Goal: Transaction & Acquisition: Purchase product/service

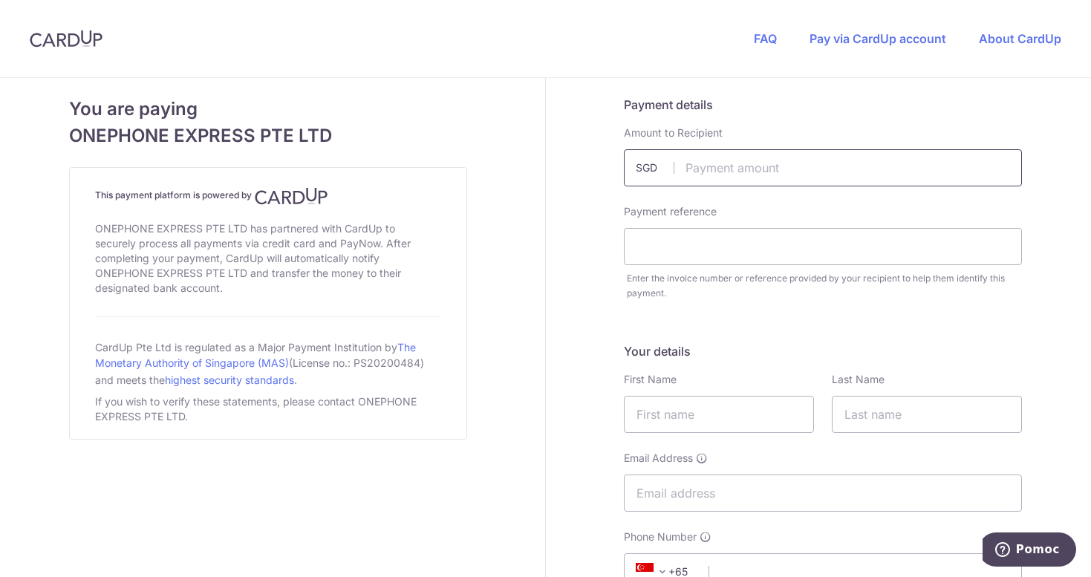
click at [840, 172] on input "text" at bounding box center [823, 167] width 398 height 37
click at [725, 167] on input "text" at bounding box center [823, 167] width 398 height 37
type input "218.00"
click at [718, 234] on input "text" at bounding box center [823, 246] width 398 height 37
paste input "Order #35380"
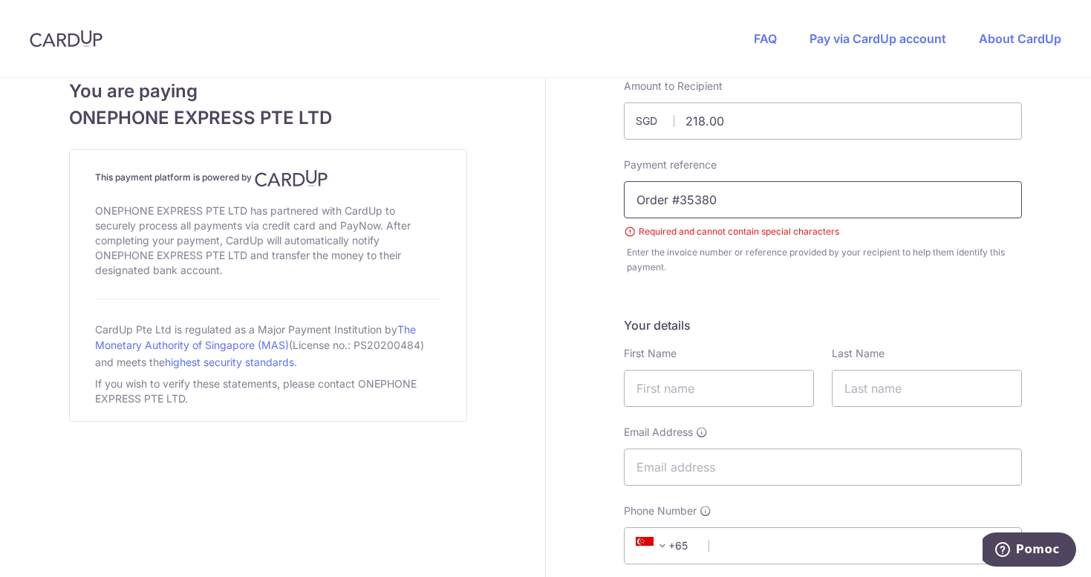
scroll to position [55, 0]
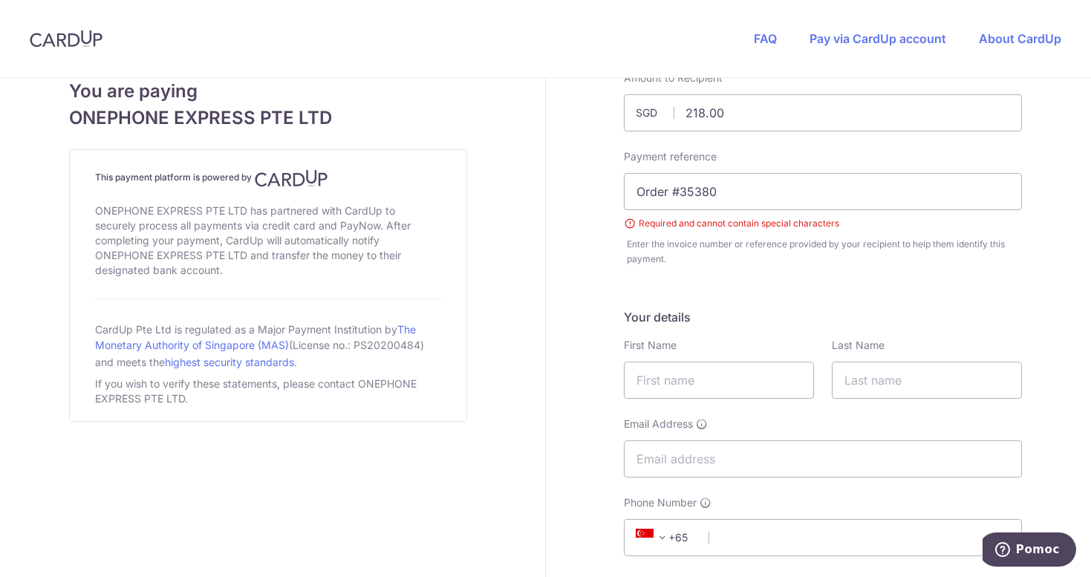
click at [714, 309] on h5 "Your details" at bounding box center [823, 317] width 398 height 18
click at [679, 198] on input "Order #35380" at bounding box center [823, 191] width 398 height 37
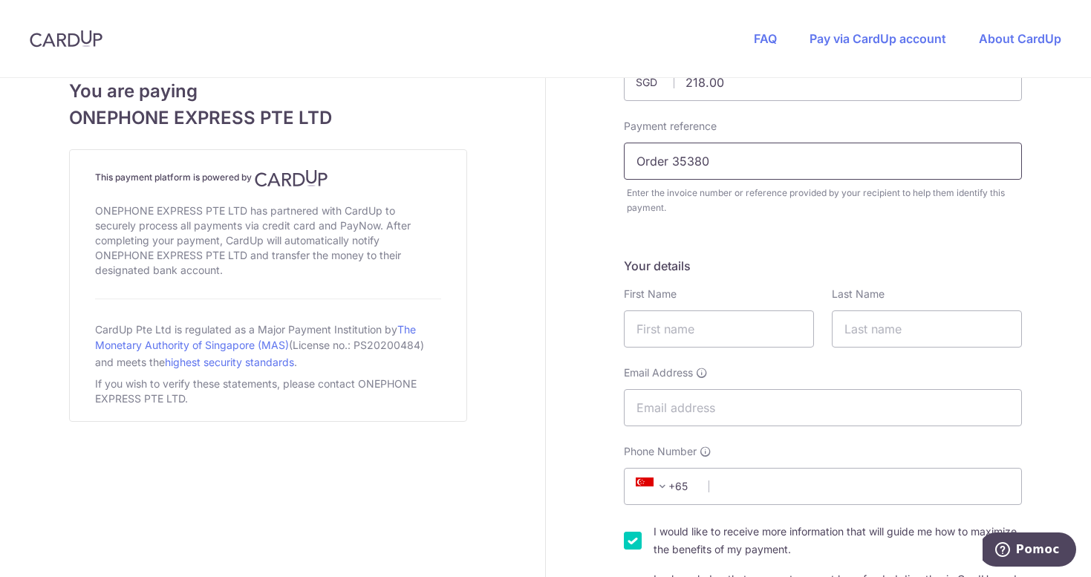
scroll to position [94, 0]
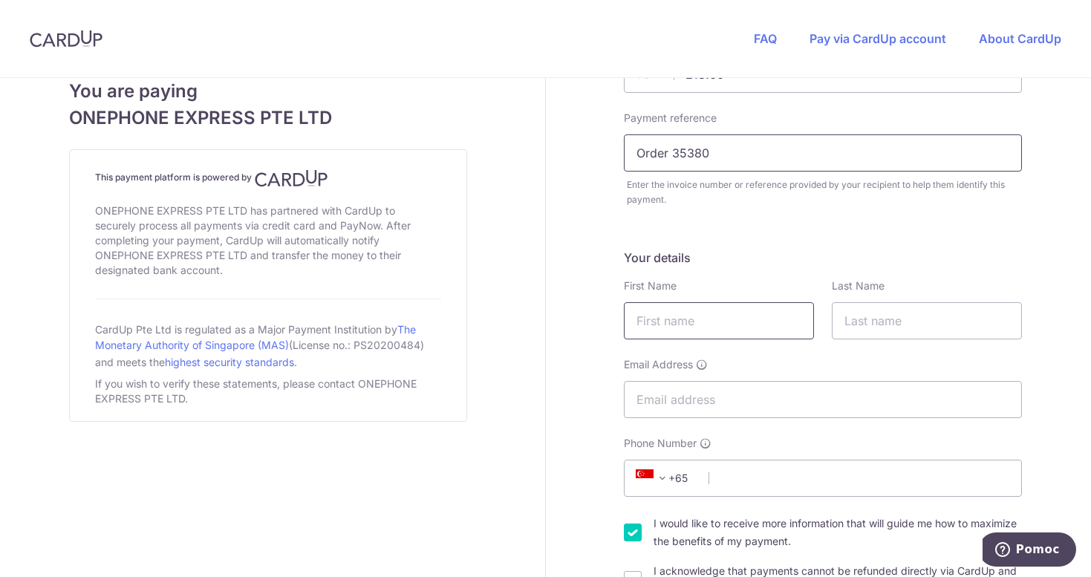
type input "Order 35380"
click at [686, 321] on input "text" at bounding box center [719, 320] width 190 height 37
type input "[PERSON_NAME]"
click at [701, 386] on input "Email Address" at bounding box center [823, 399] width 398 height 37
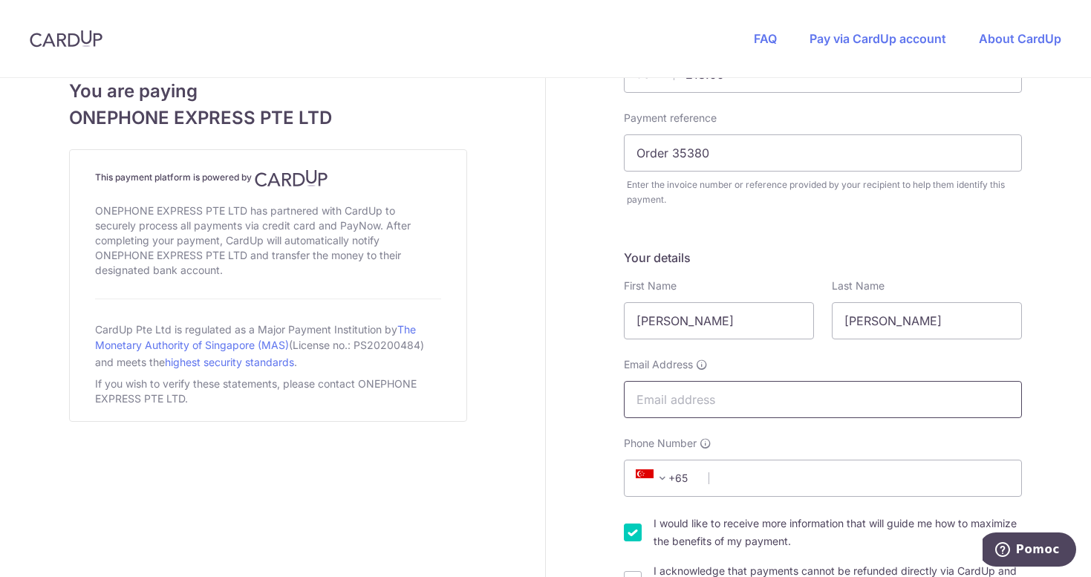
type input "[EMAIL_ADDRESS][DOMAIN_NAME]"
click at [684, 487] on span "+65" at bounding box center [665, 479] width 67 height 18
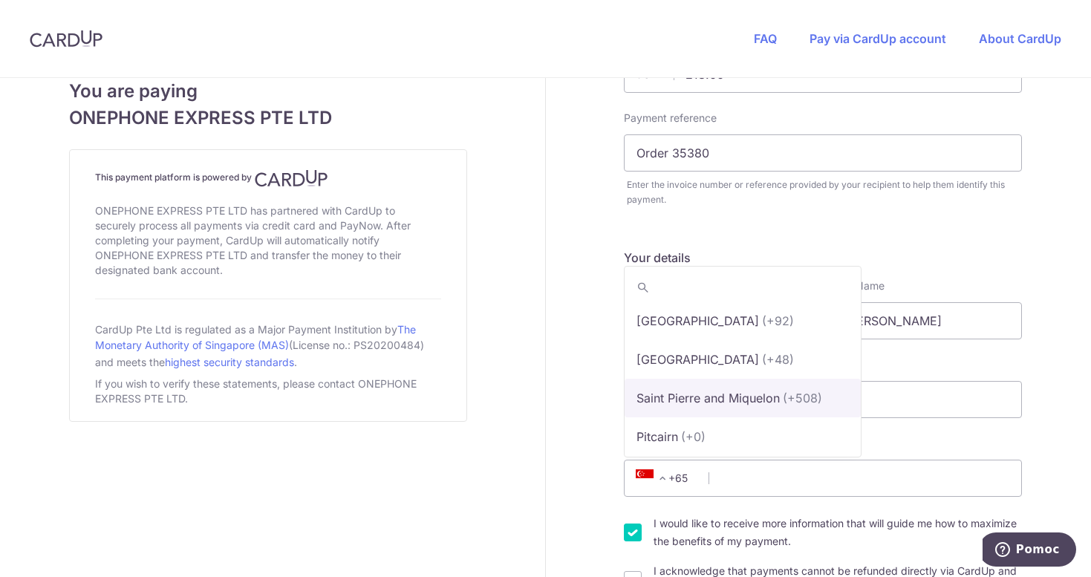
scroll to position [6970, 0]
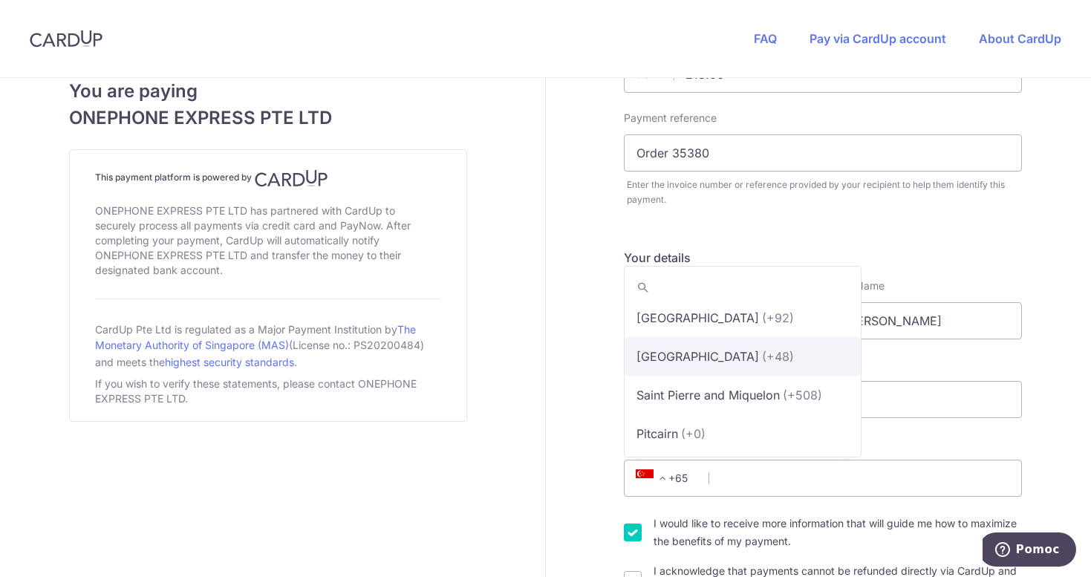
select select "180"
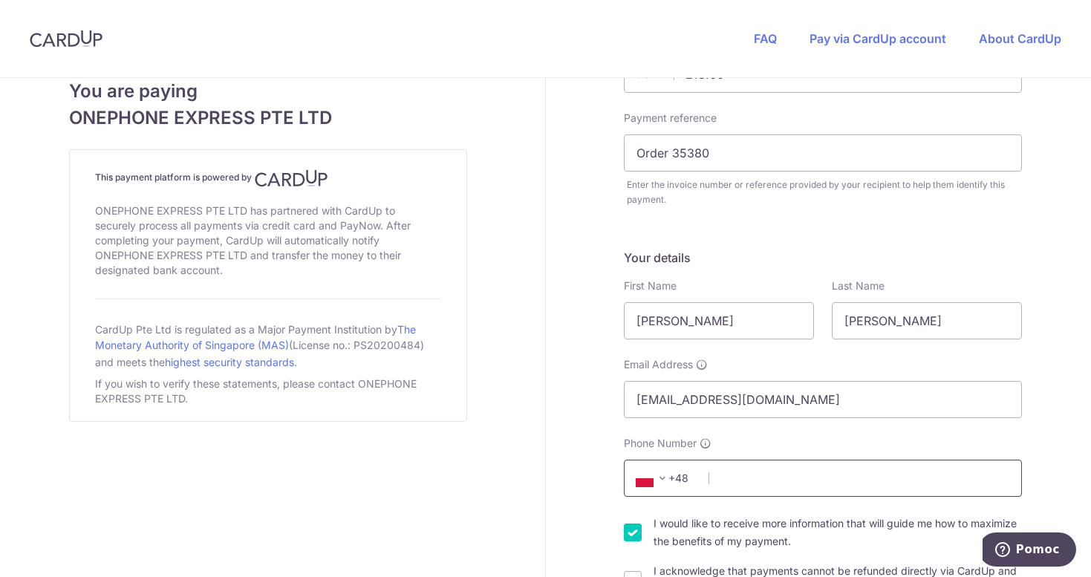
click at [758, 483] on input "Phone Number" at bounding box center [823, 478] width 398 height 37
type input "t"
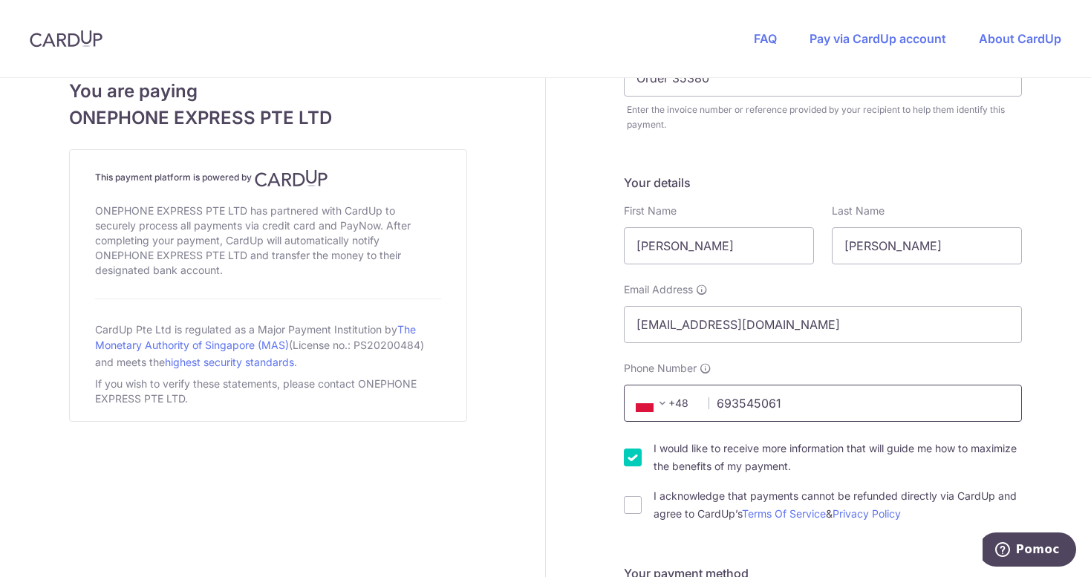
scroll to position [192, 0]
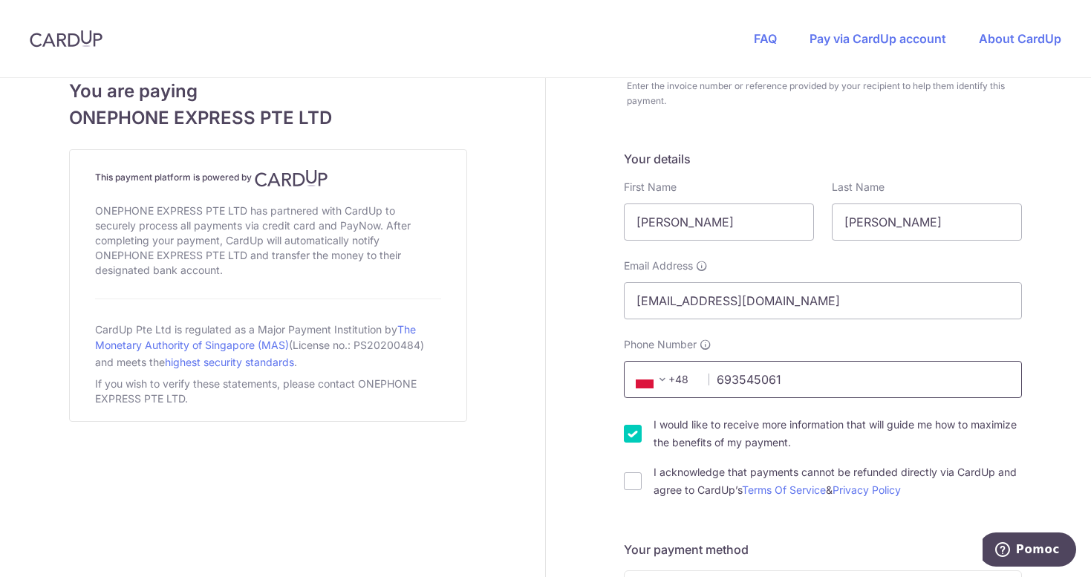
type input "693545061"
click at [632, 434] on input "I would like to receive more information that will guide me how to maximize the…" at bounding box center [633, 434] width 18 height 18
checkbox input "false"
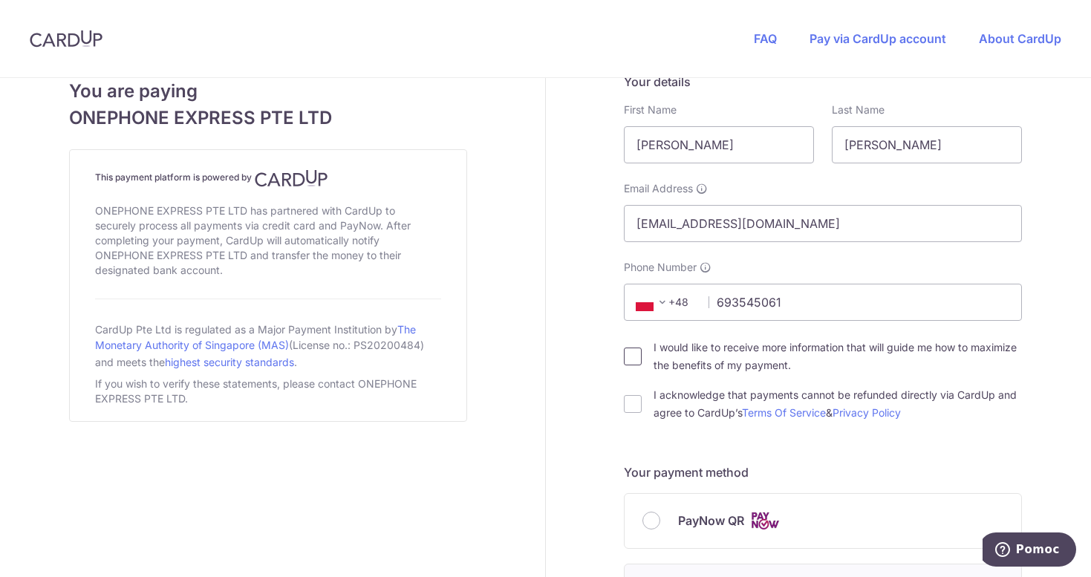
scroll to position [291, 0]
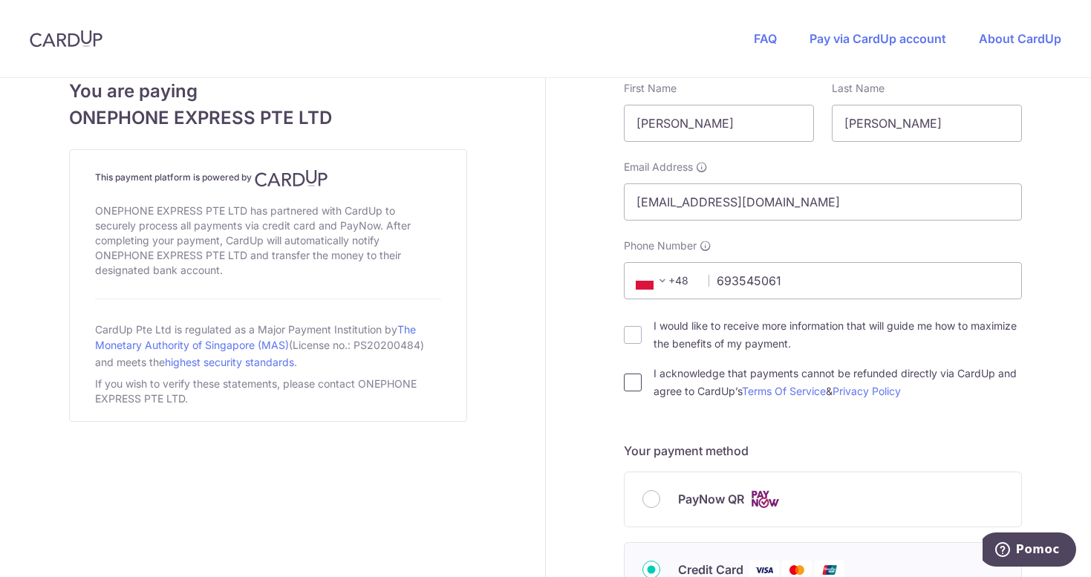
click at [632, 383] on input "I acknowledge that payments cannot be refunded directly via CardUp and agree to…" at bounding box center [633, 383] width 18 height 18
checkbox input "true"
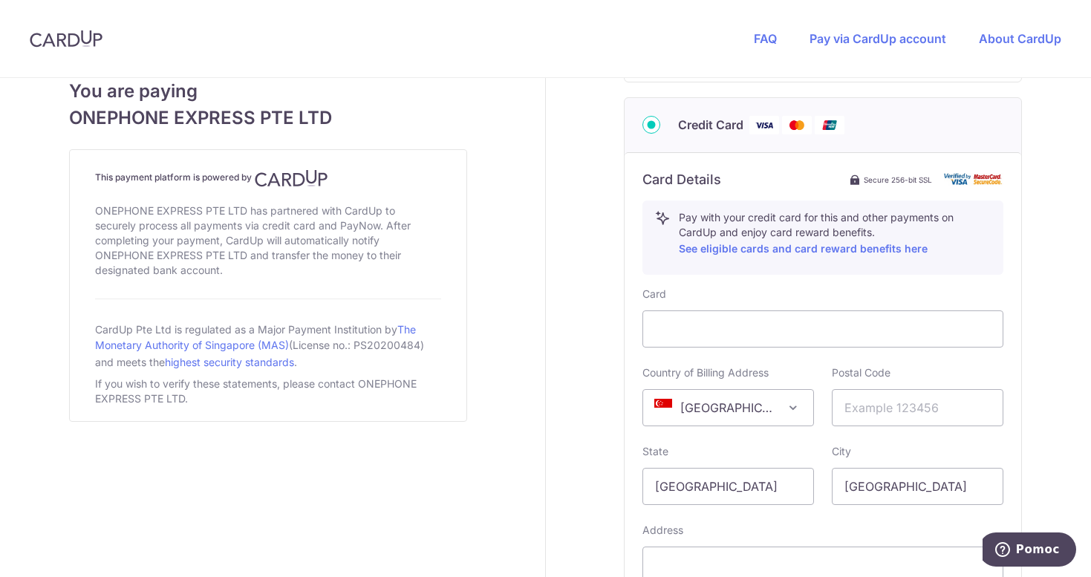
scroll to position [745, 0]
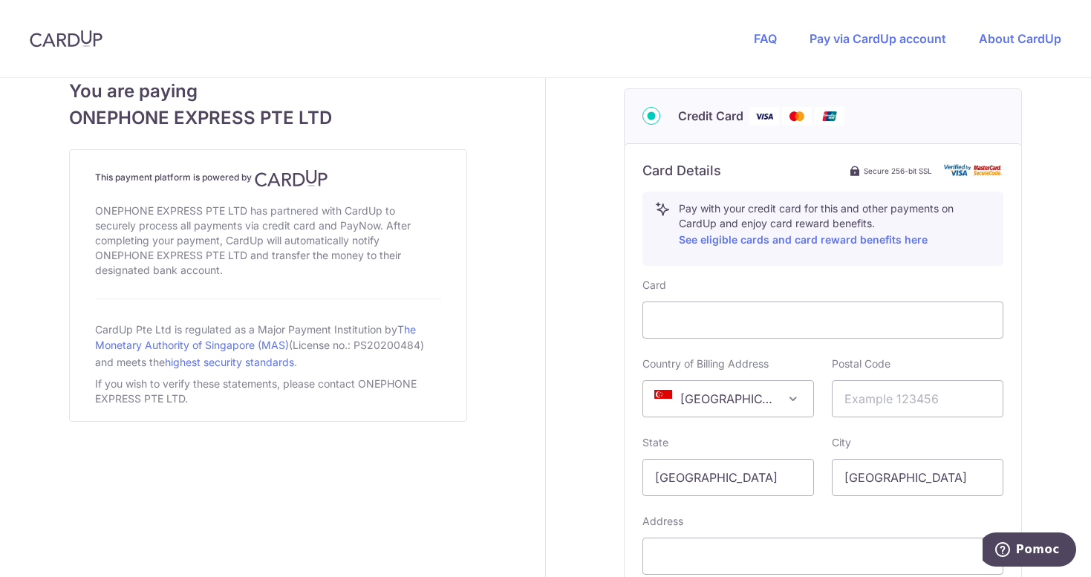
click at [786, 409] on span "[GEOGRAPHIC_DATA]" at bounding box center [728, 399] width 170 height 36
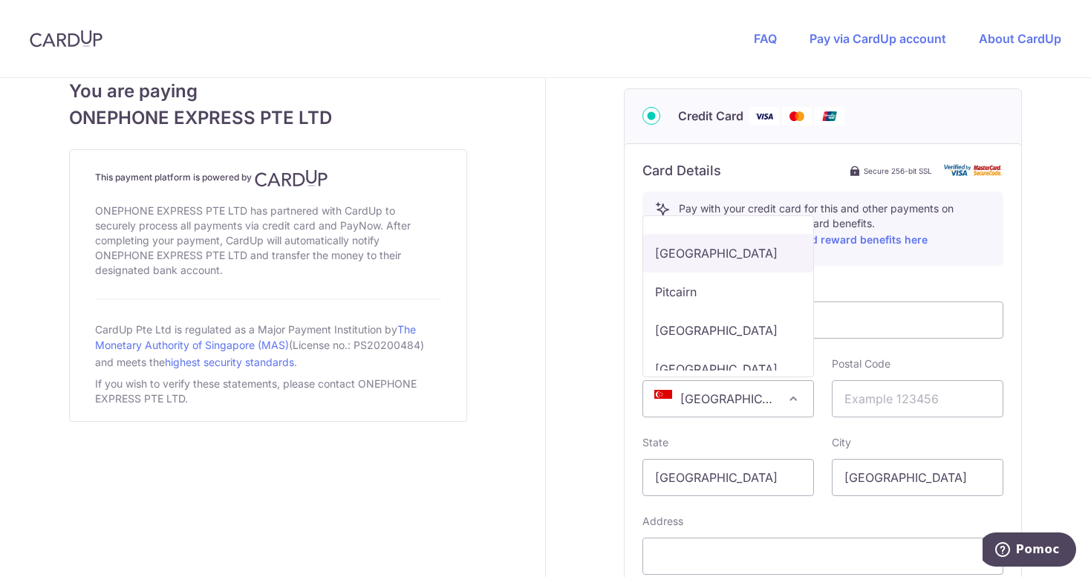
scroll to position [6874, 0]
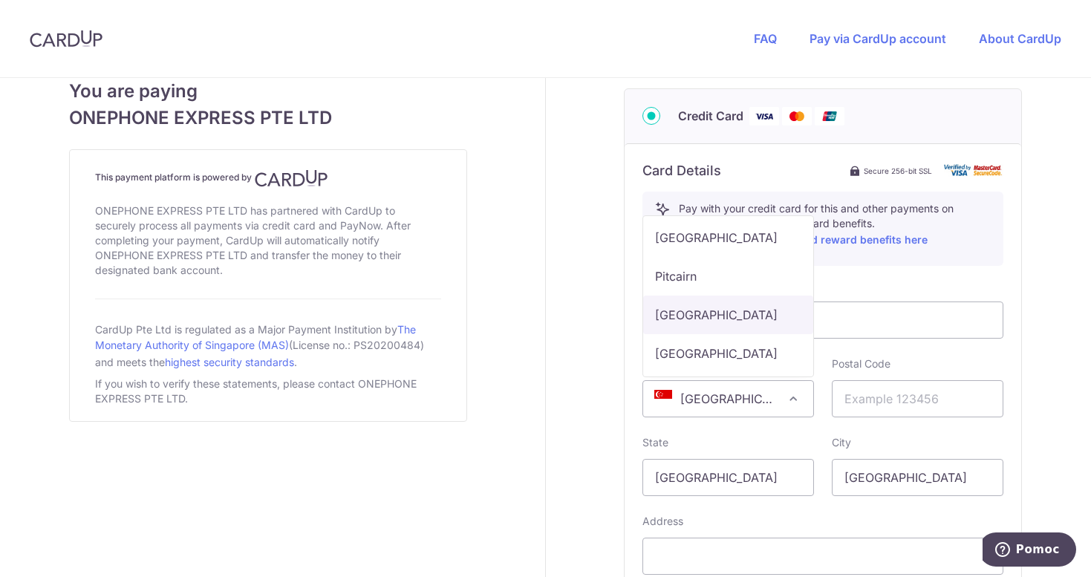
select select "PL"
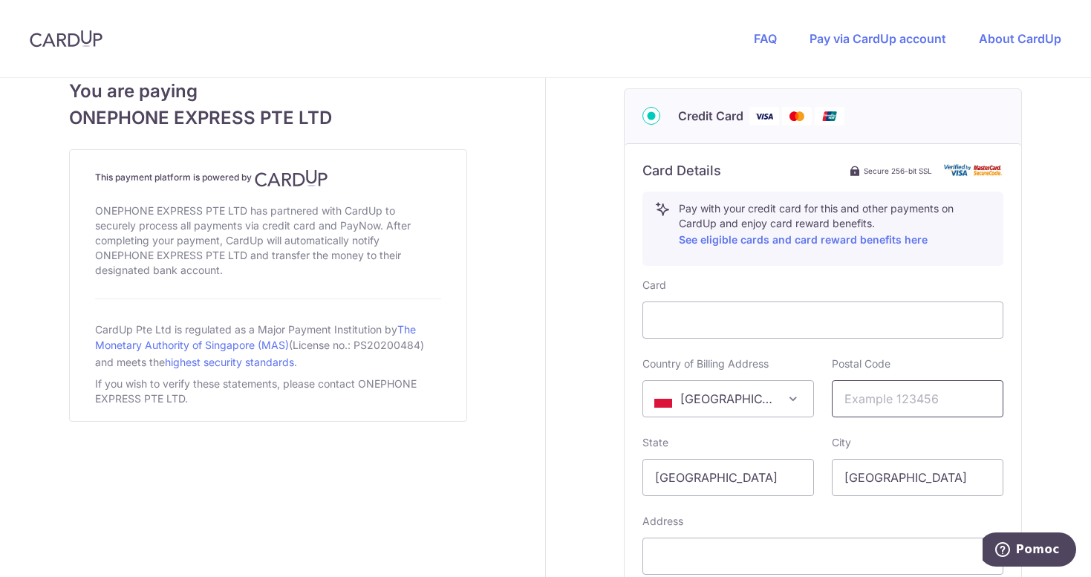
click at [888, 398] on input "text" at bounding box center [918, 398] width 172 height 37
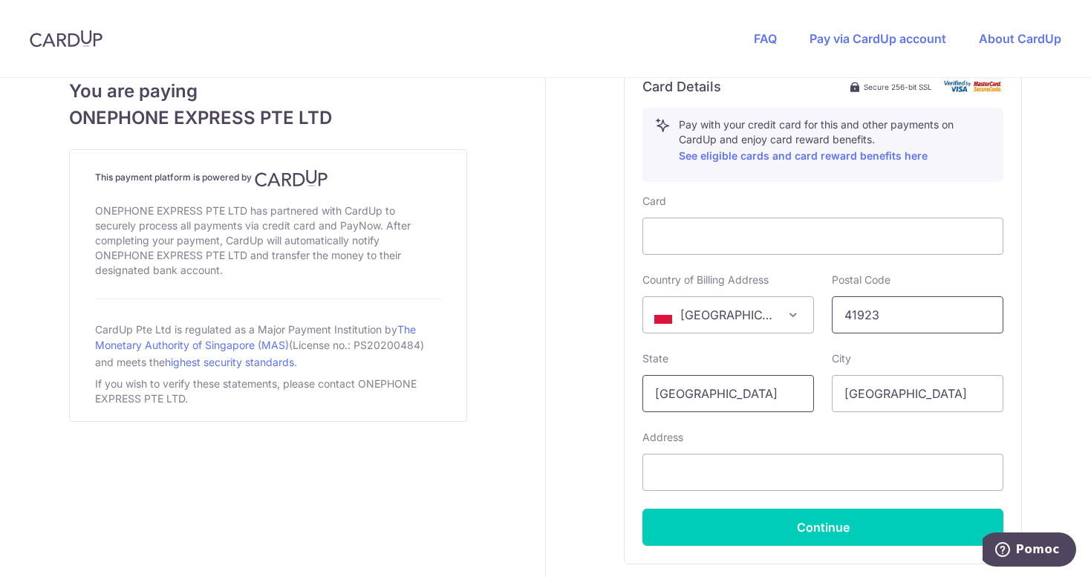
scroll to position [840, 0]
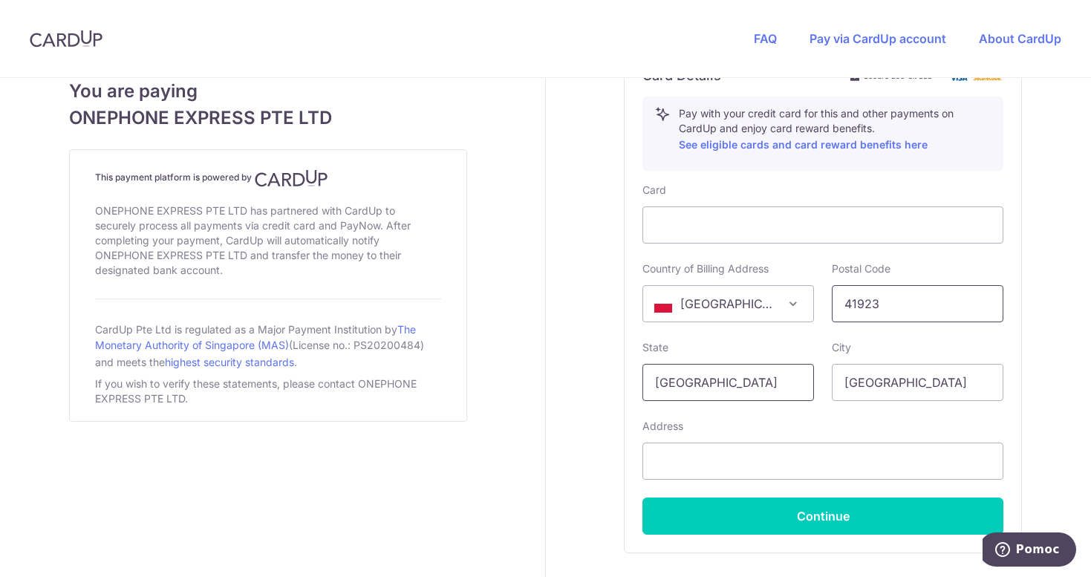
type input "41923"
drag, startPoint x: 776, startPoint y: 383, endPoint x: 587, endPoint y: 379, distance: 189.5
type input "Bytom"
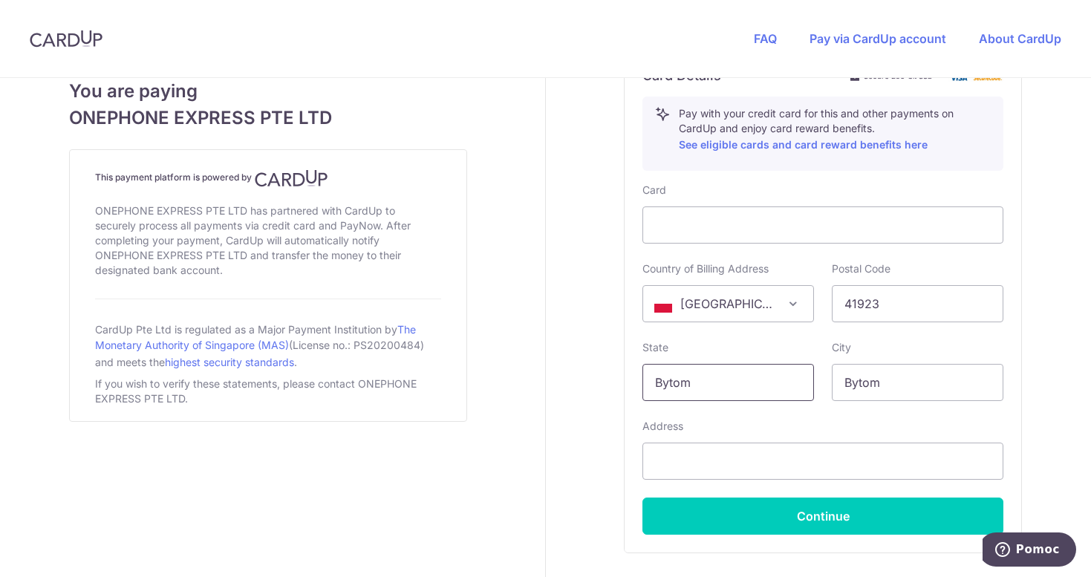
drag, startPoint x: 704, startPoint y: 389, endPoint x: 628, endPoint y: 366, distance: 79.2
type input "slaskie"
click at [682, 458] on input "text" at bounding box center [823, 461] width 361 height 37
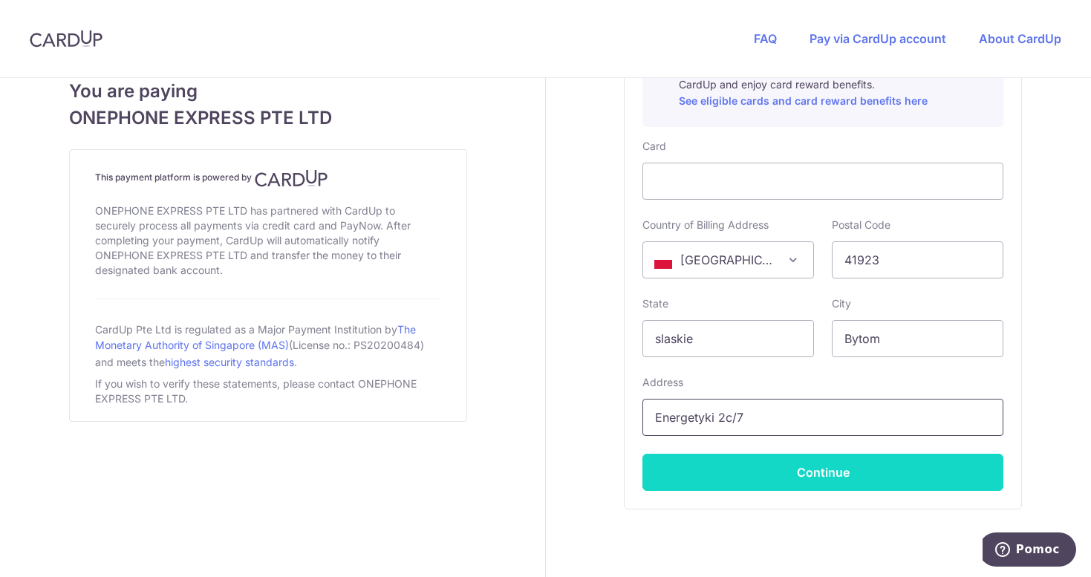
type input "Energetyki 2c/7"
click at [765, 470] on button "Continue" at bounding box center [823, 472] width 361 height 37
type input "**** 0633"
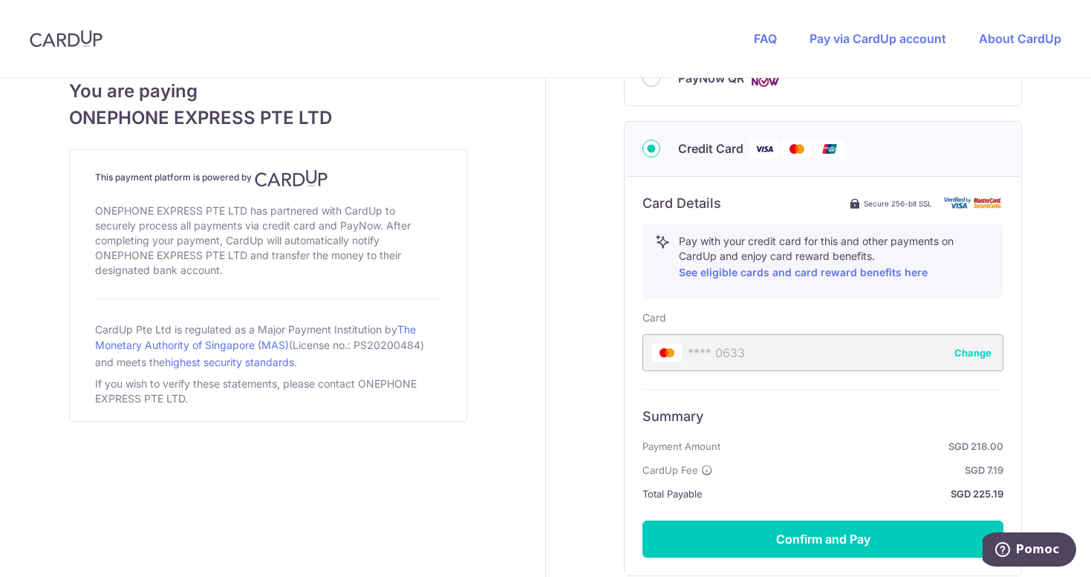
scroll to position [714, 0]
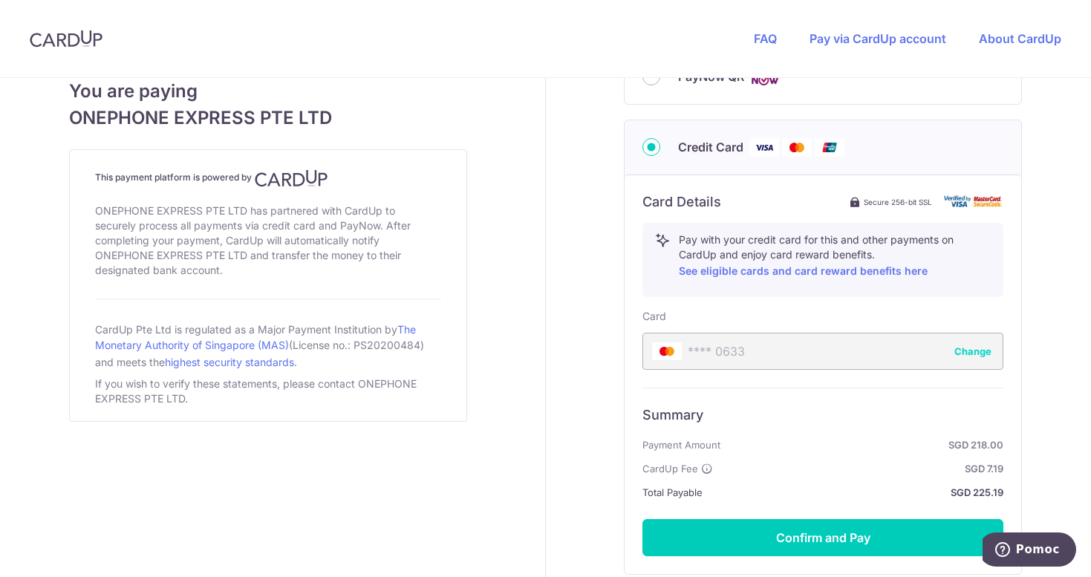
click at [577, 157] on div "Payment details Amount to Recipient 218.00 SGD Payment reference Order 35380 Re…" at bounding box center [823, 32] width 554 height 1337
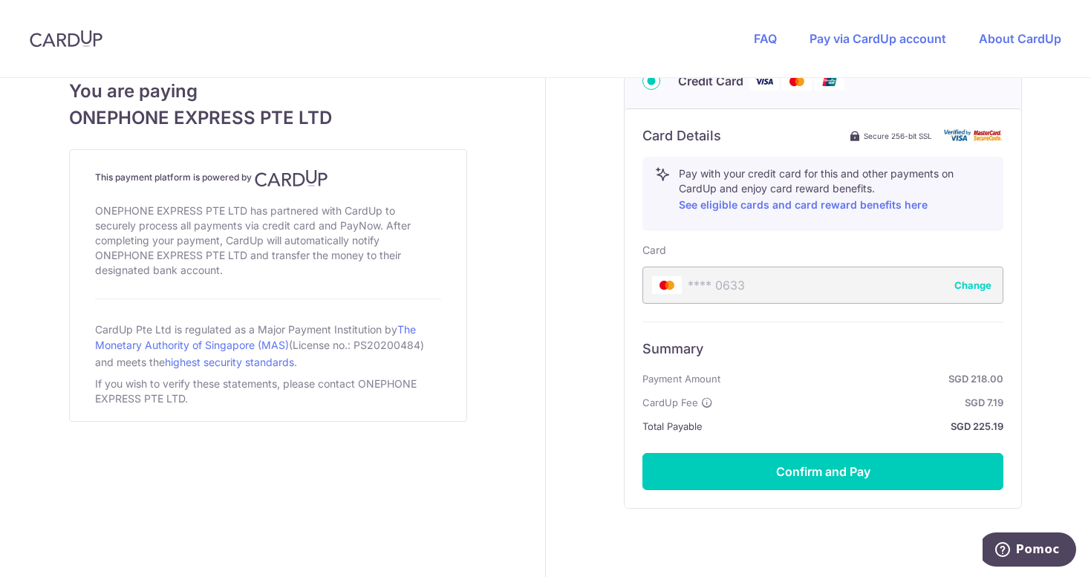
scroll to position [778, 0]
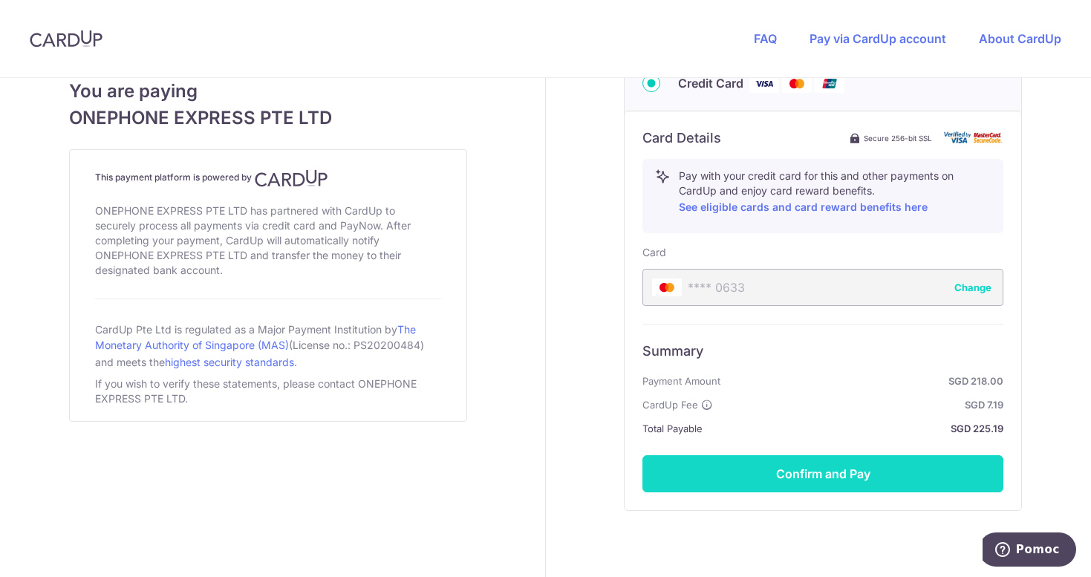
click at [727, 477] on button "Confirm and Pay" at bounding box center [823, 473] width 361 height 37
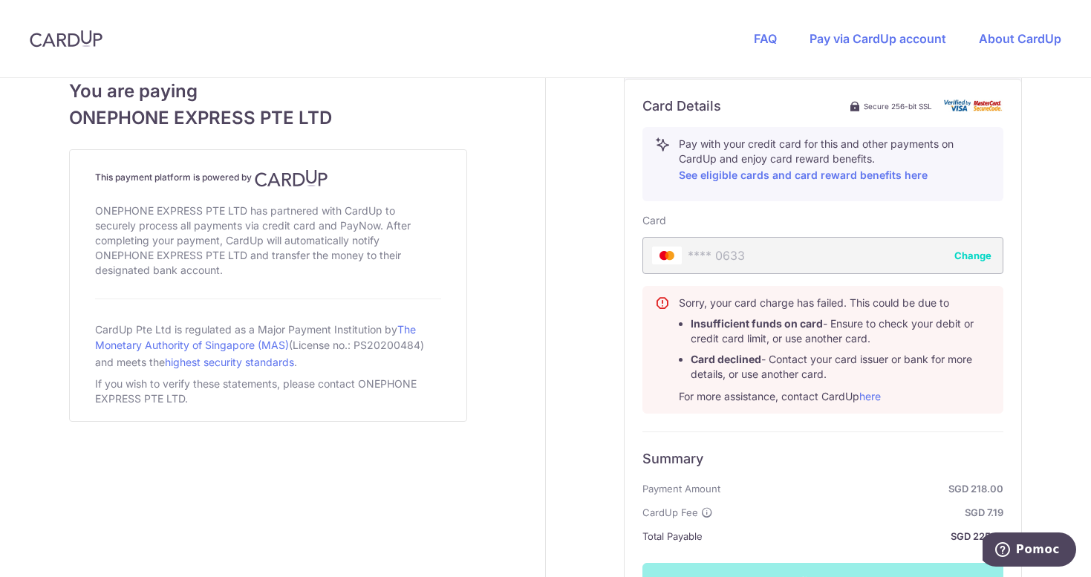
scroll to position [808, 0]
click at [974, 257] on button "Change" at bounding box center [973, 257] width 37 height 15
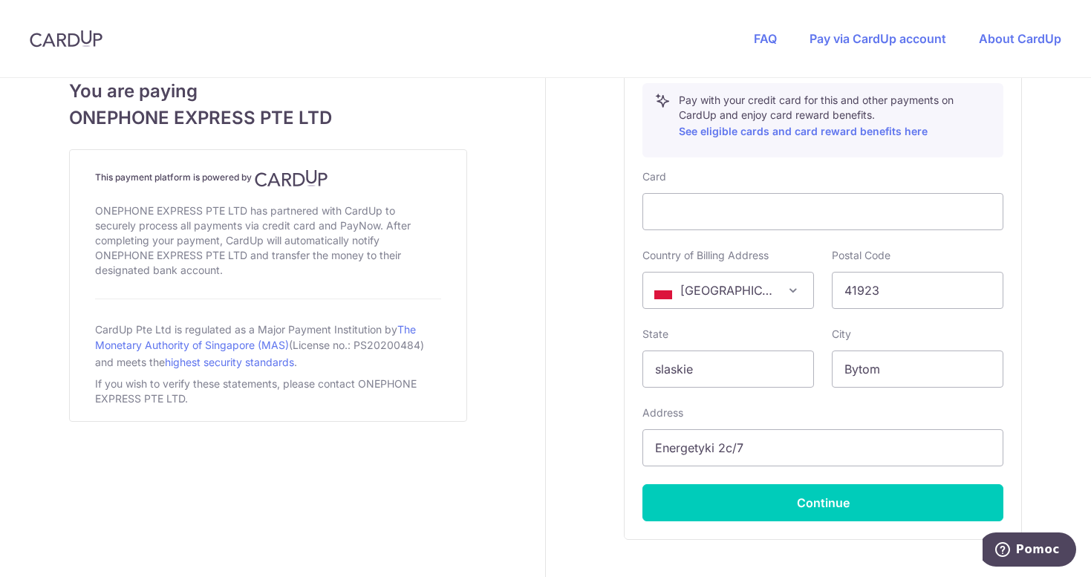
scroll to position [853, 0]
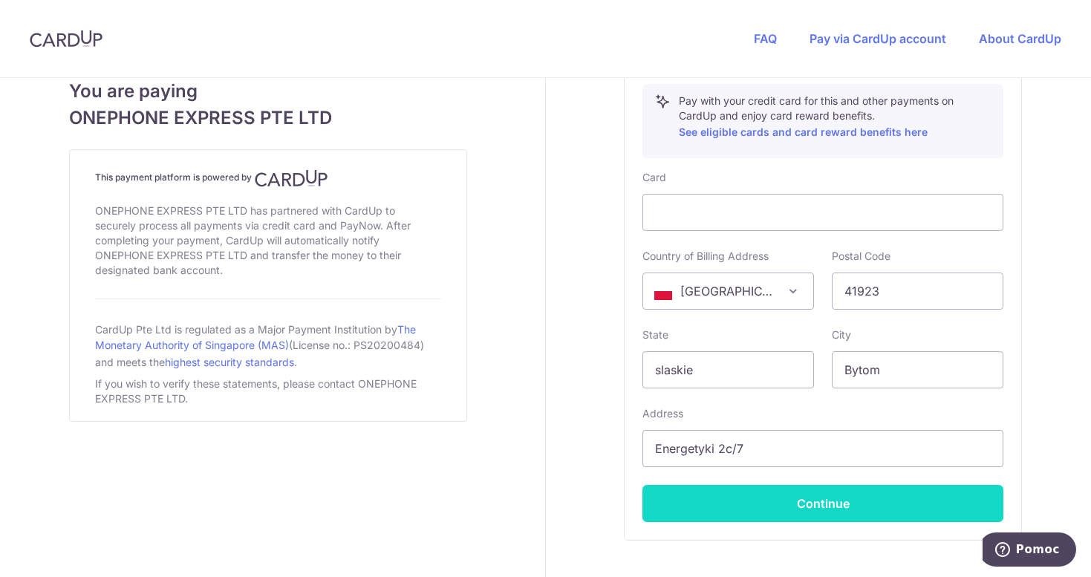
click at [785, 501] on button "Continue" at bounding box center [823, 503] width 361 height 37
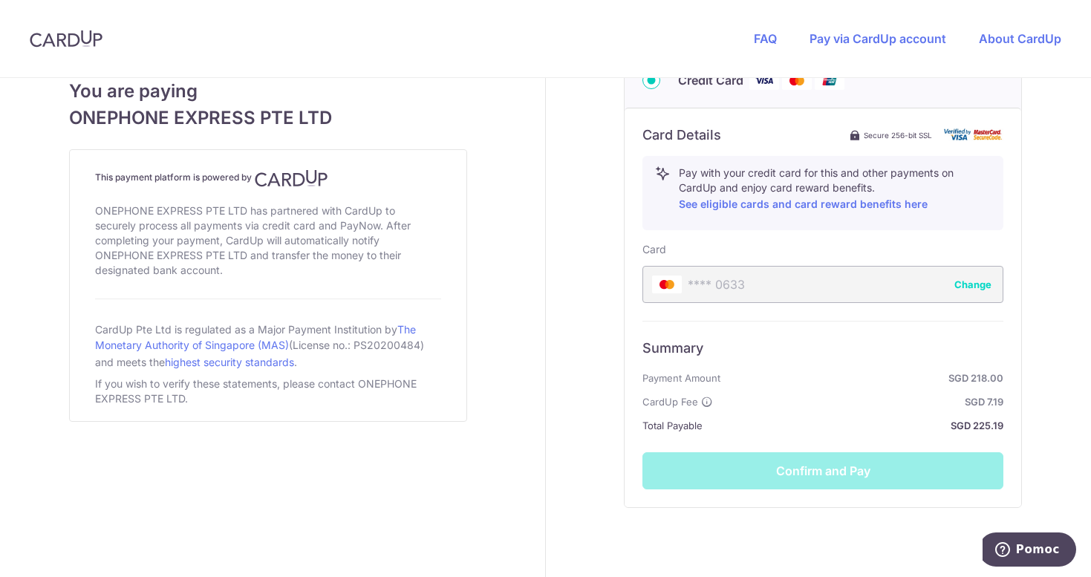
scroll to position [782, 0]
click at [828, 473] on div "Summary Payment Amount SGD 218.00 CardUp Fee SGD 7.19 Total Payable SGD 225.19 …" at bounding box center [823, 404] width 361 height 169
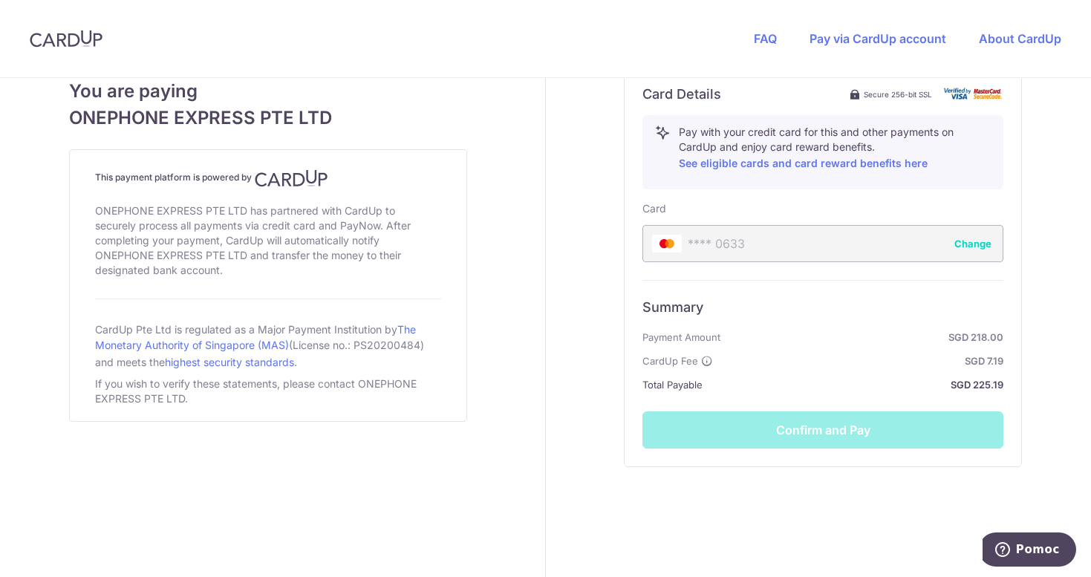
scroll to position [837, 0]
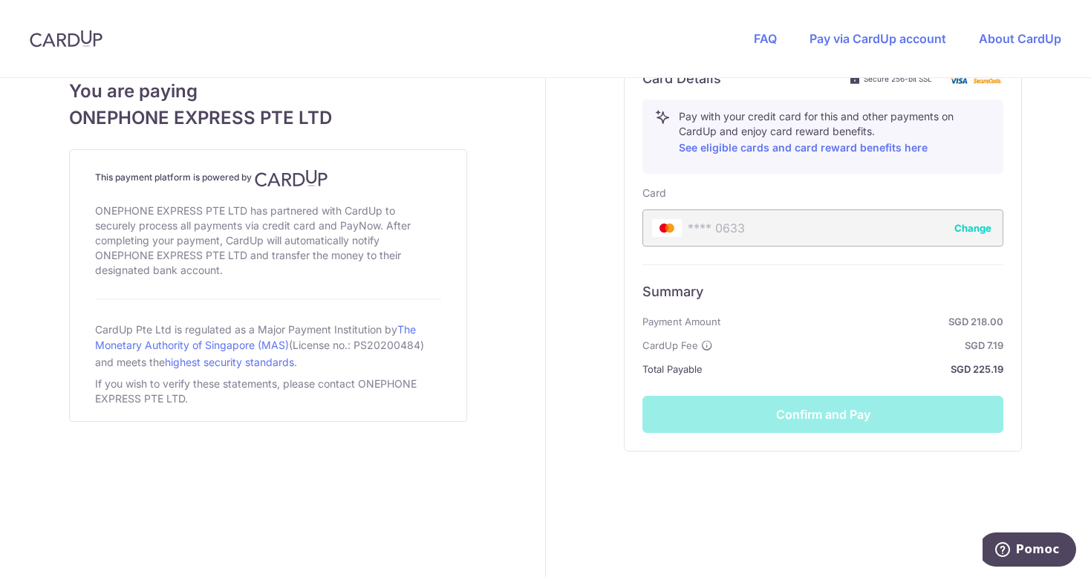
click at [837, 408] on div "Summary Payment Amount SGD 218.00 CardUp Fee SGD 7.19 Total Payable SGD 225.19 …" at bounding box center [823, 348] width 361 height 169
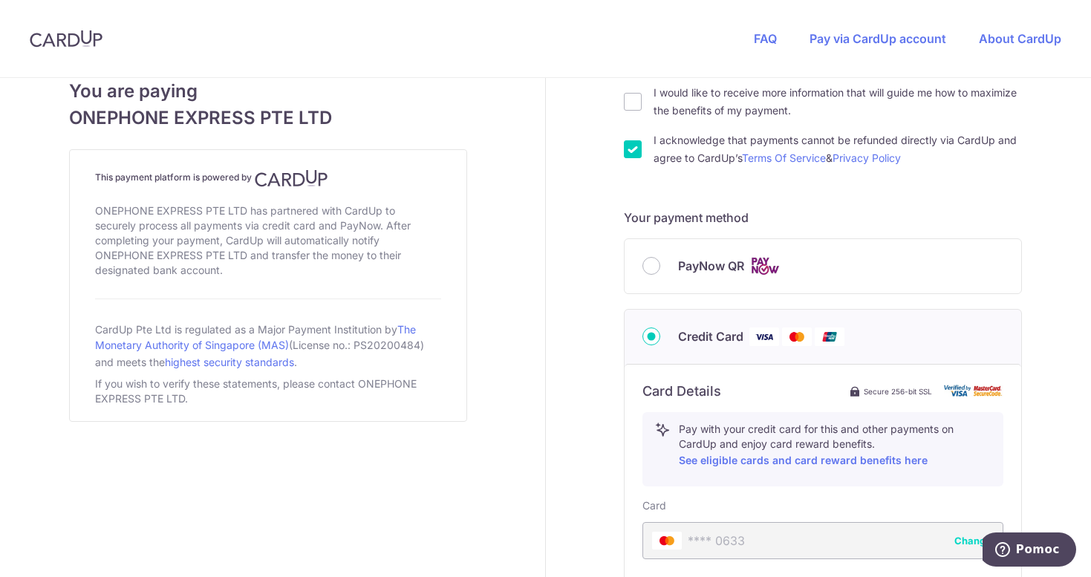
scroll to position [734, 0]
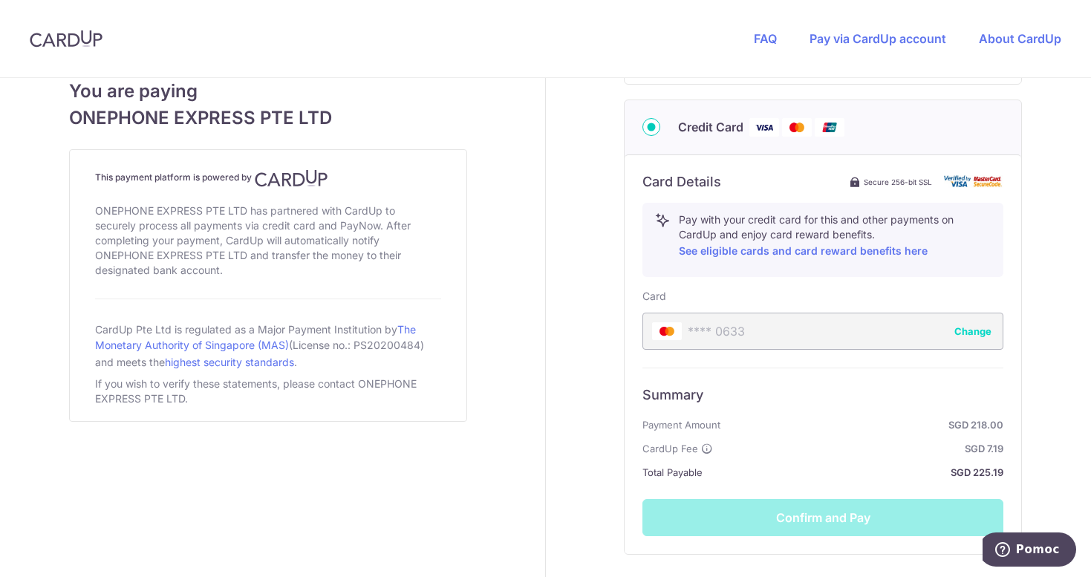
click at [808, 348] on div "**** 0633 Change" at bounding box center [823, 331] width 361 height 37
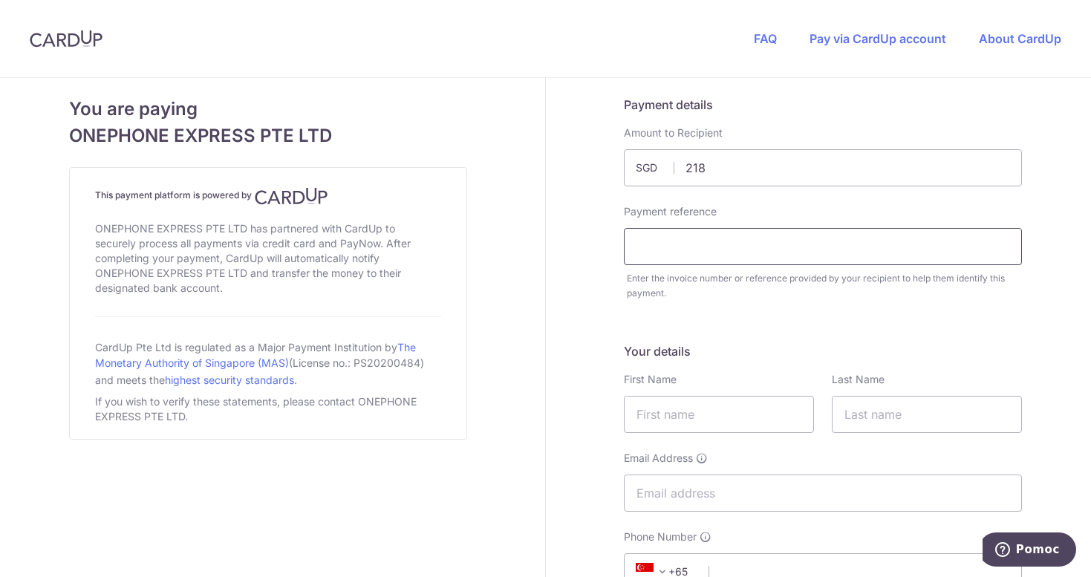
type input "218.00"
click at [725, 250] on input "text" at bounding box center [823, 246] width 398 height 37
type input "Order 35380"
click at [697, 419] on input "text" at bounding box center [719, 414] width 190 height 37
type input "[PERSON_NAME]"
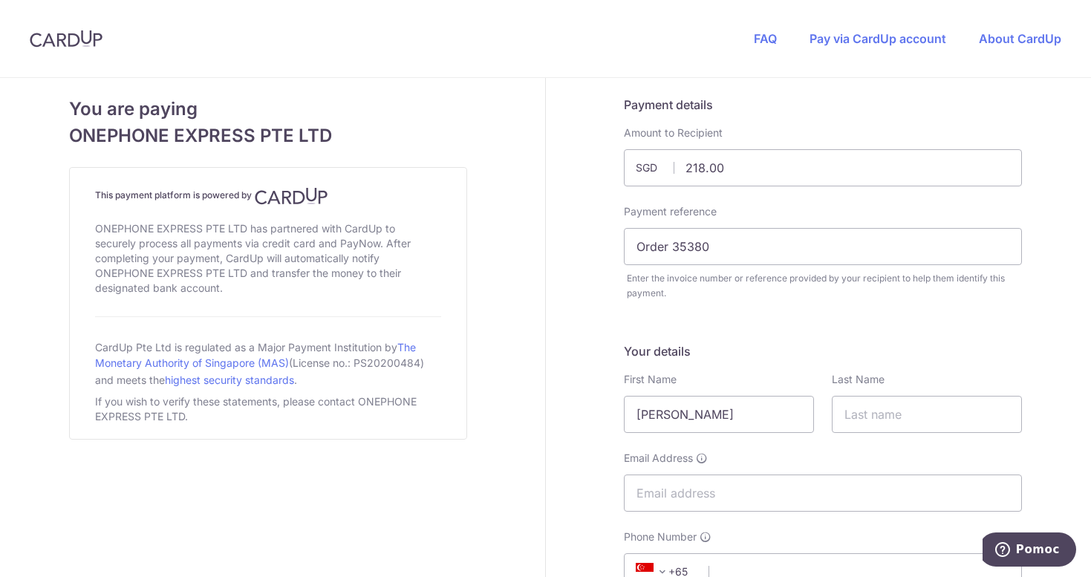
click at [886, 435] on div "Your details First Name Katarzyna Last Name Email Address Phone Number +376 +97…" at bounding box center [823, 516] width 398 height 349
click at [889, 429] on input "text" at bounding box center [927, 414] width 190 height 37
type input "[PERSON_NAME]"
click at [849, 480] on input "Email Address" at bounding box center [823, 493] width 398 height 37
type input "[EMAIL_ADDRESS][DOMAIN_NAME]"
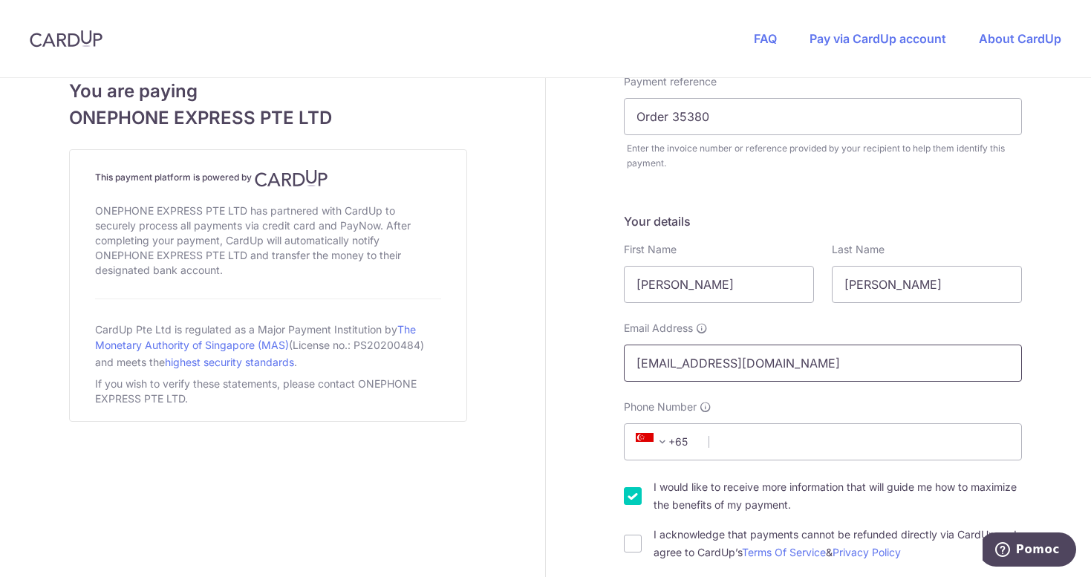
scroll to position [154, 0]
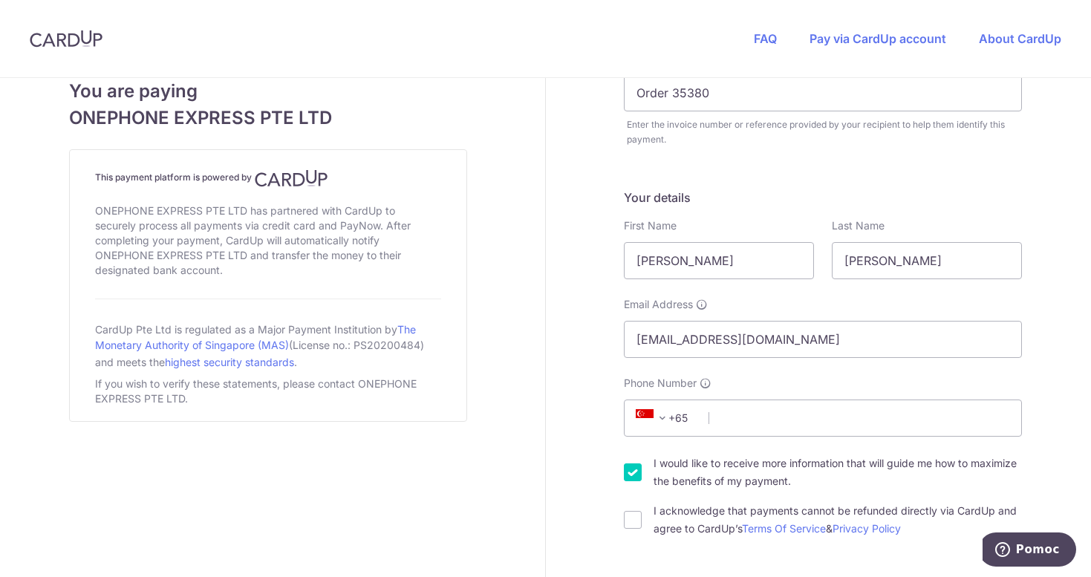
click at [679, 419] on span "+65" at bounding box center [665, 418] width 67 height 18
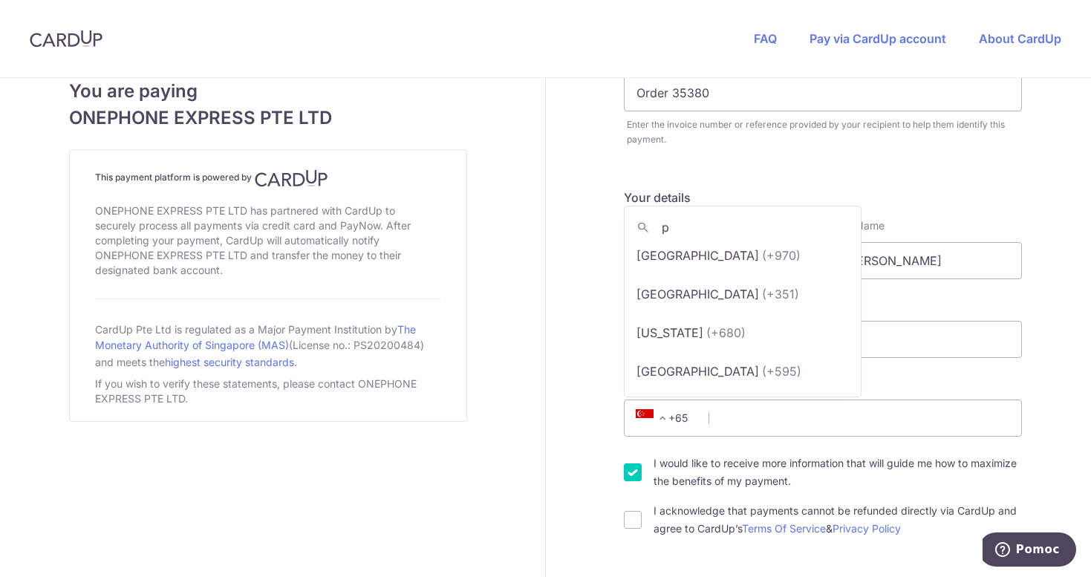
scroll to position [0, 0]
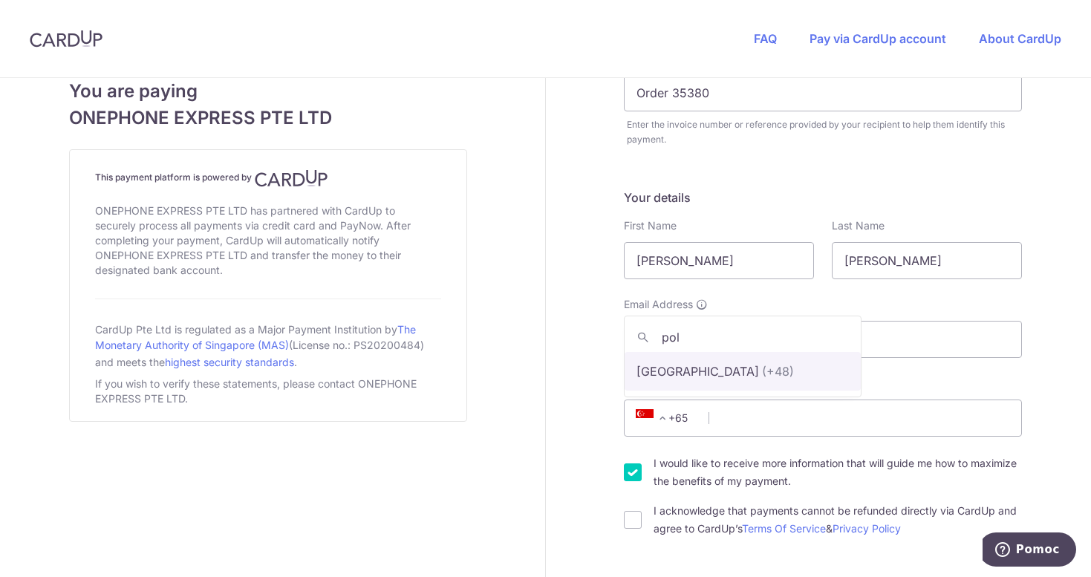
type input "pol"
select select "180"
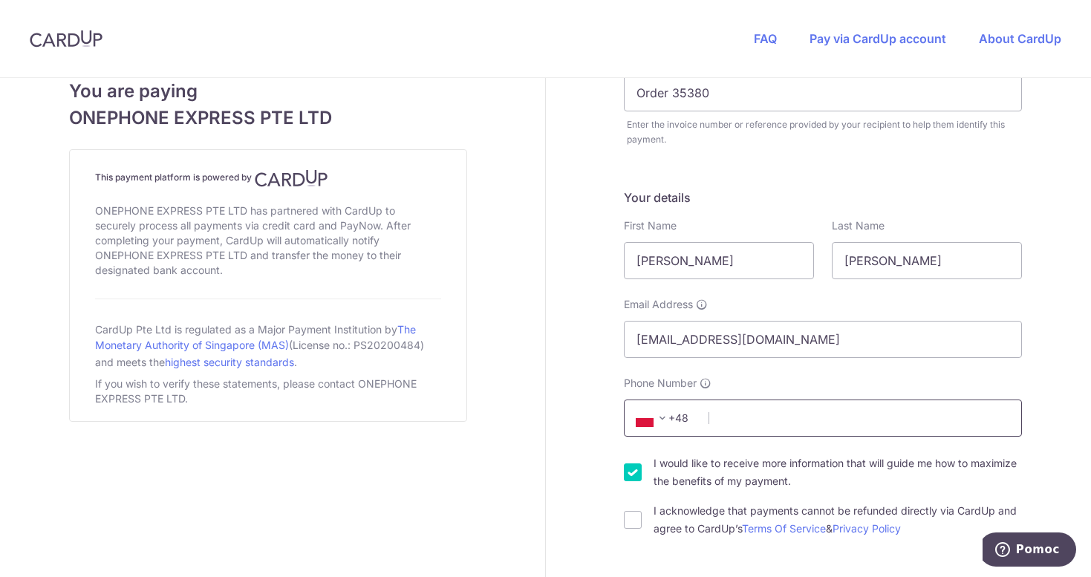
click at [745, 423] on input "Phone Number" at bounding box center [823, 418] width 398 height 37
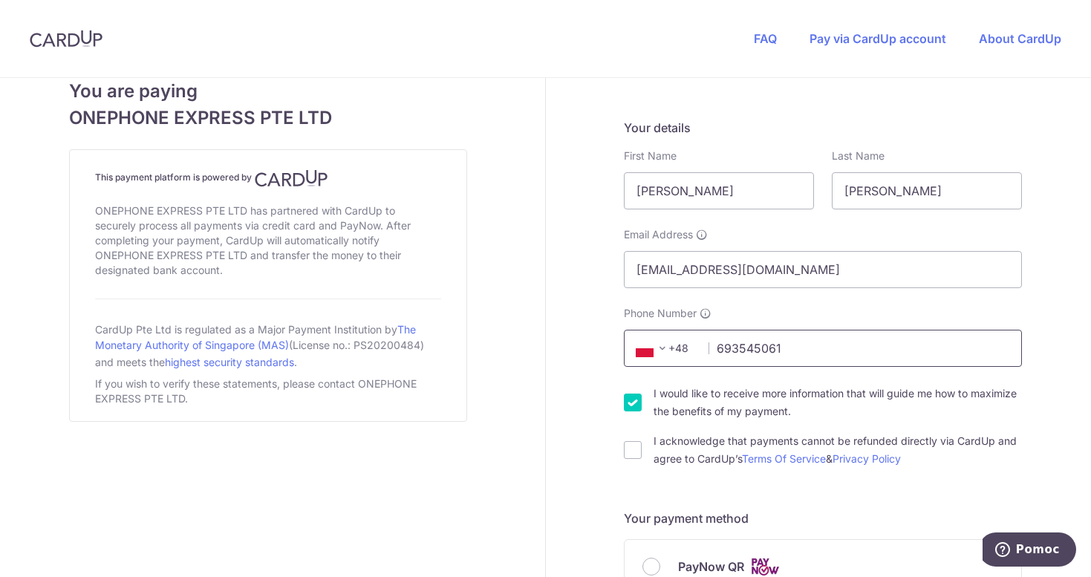
type input "693545061"
click at [644, 398] on div "I would like to receive more information that will guide me how to maximize the…" at bounding box center [823, 403] width 398 height 36
click at [635, 398] on input "I would like to receive more information that will guide me how to maximize the…" at bounding box center [633, 403] width 18 height 18
checkbox input "false"
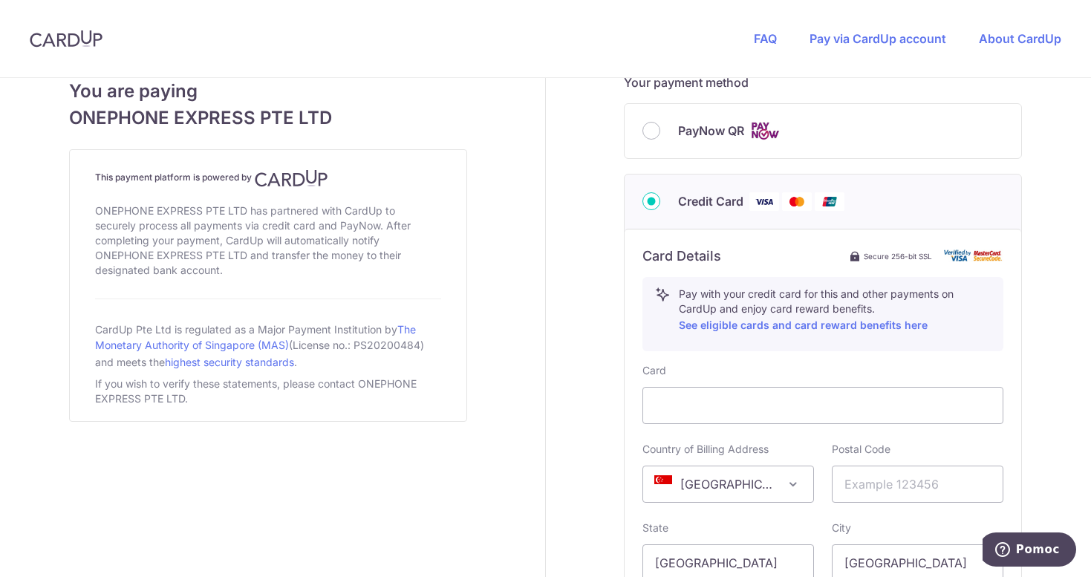
scroll to position [723, 0]
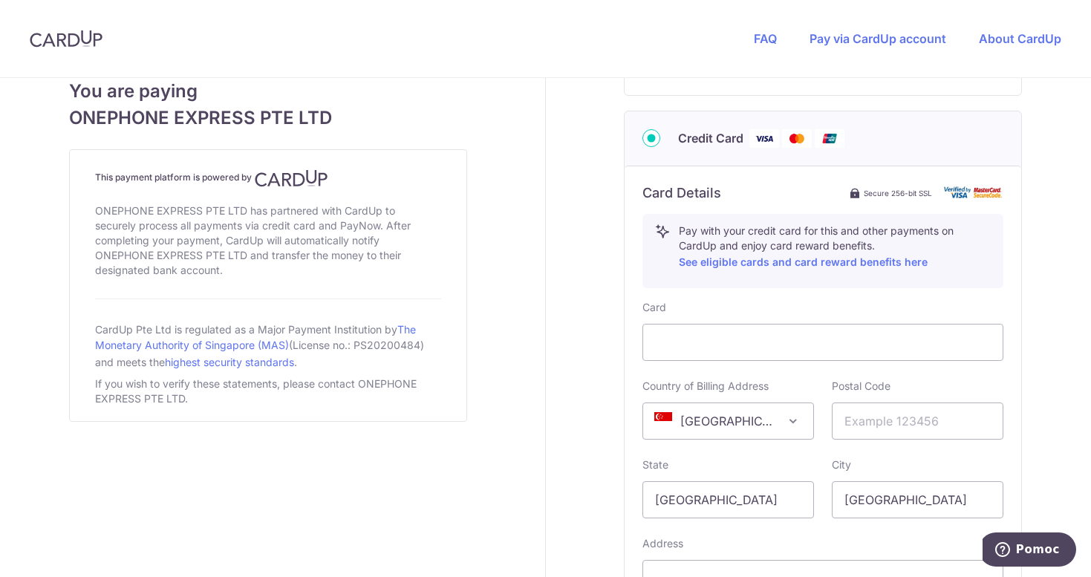
click at [727, 426] on span "[GEOGRAPHIC_DATA]" at bounding box center [728, 421] width 170 height 36
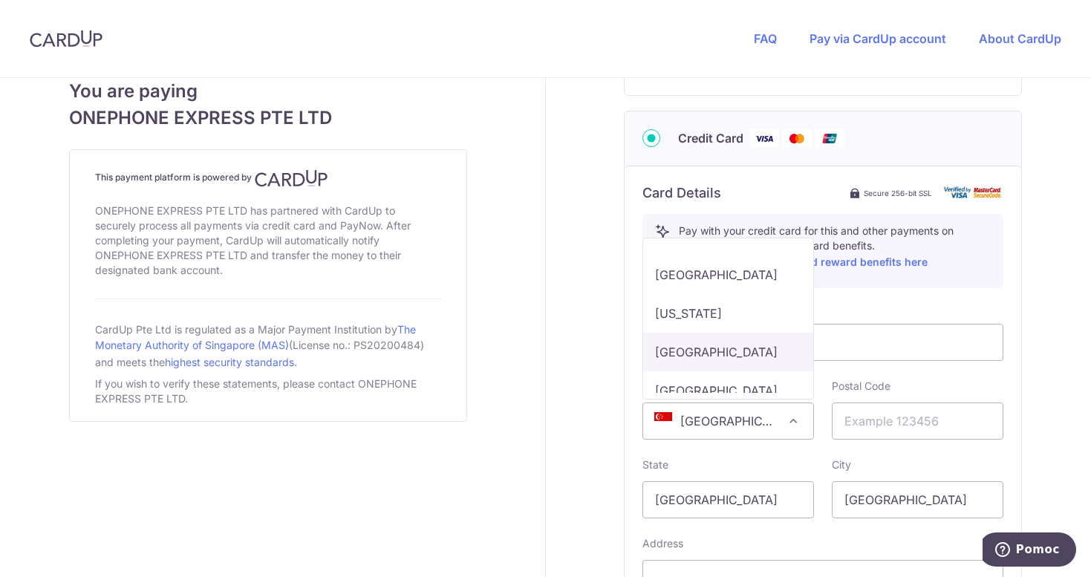
scroll to position [6915, 0]
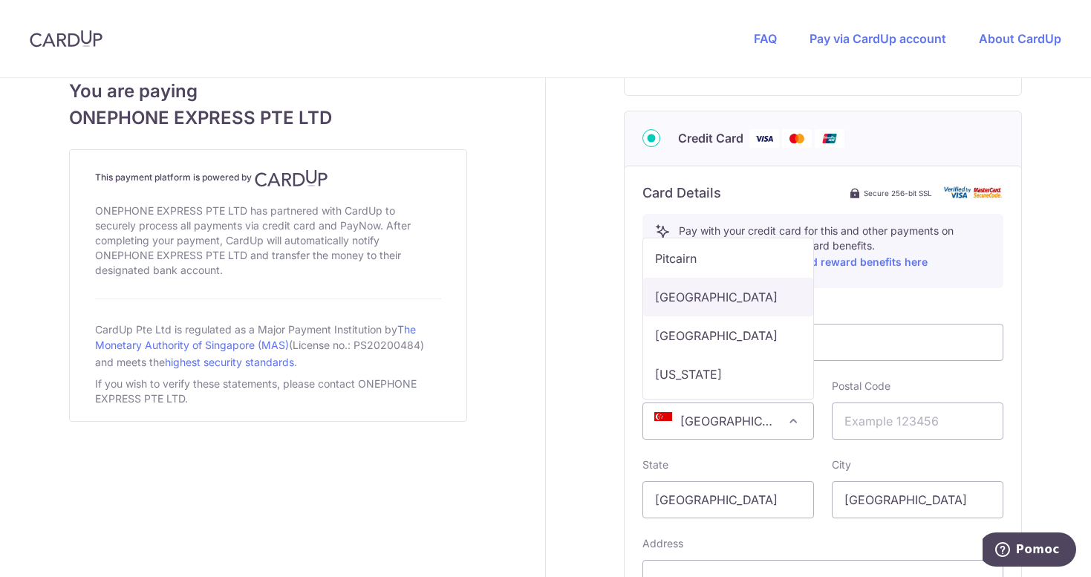
select select "PL"
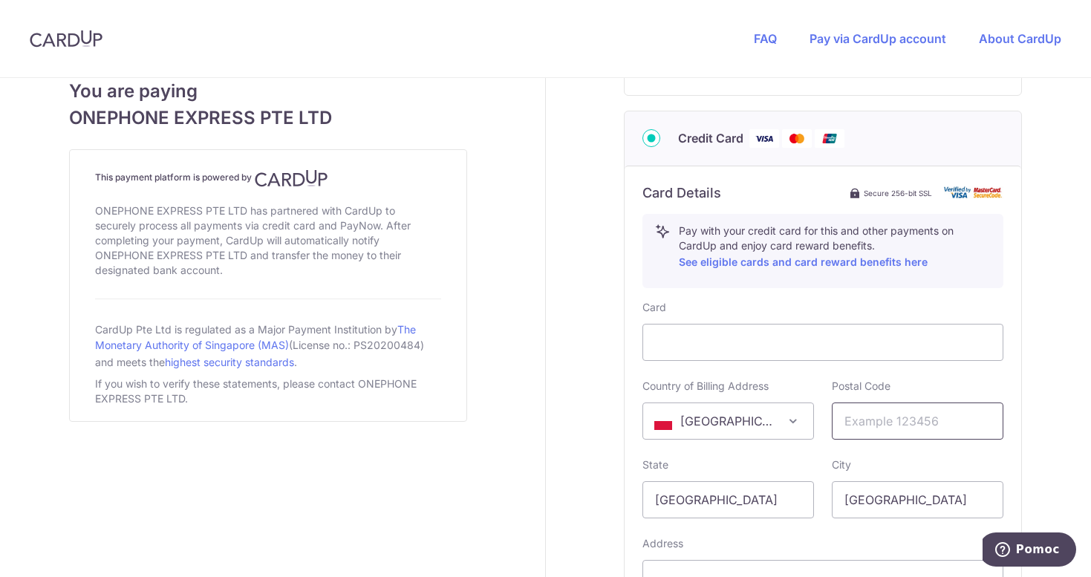
click at [876, 429] on input "text" at bounding box center [918, 421] width 172 height 37
type input "41923"
drag, startPoint x: 720, startPoint y: 504, endPoint x: 599, endPoint y: 501, distance: 121.1
click at [599, 501] on div "Payment details Amount to Recipient 218.00 SGD Payment reference Order 35380 En…" at bounding box center [823, 76] width 554 height 1442
type input "slaskie"
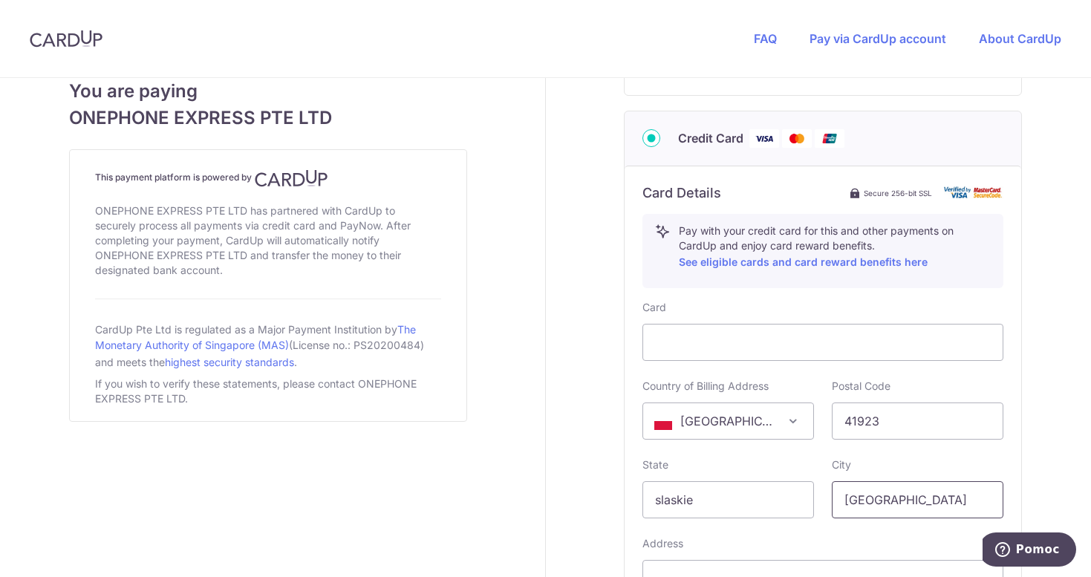
click at [884, 497] on input "[GEOGRAPHIC_DATA]" at bounding box center [918, 499] width 172 height 37
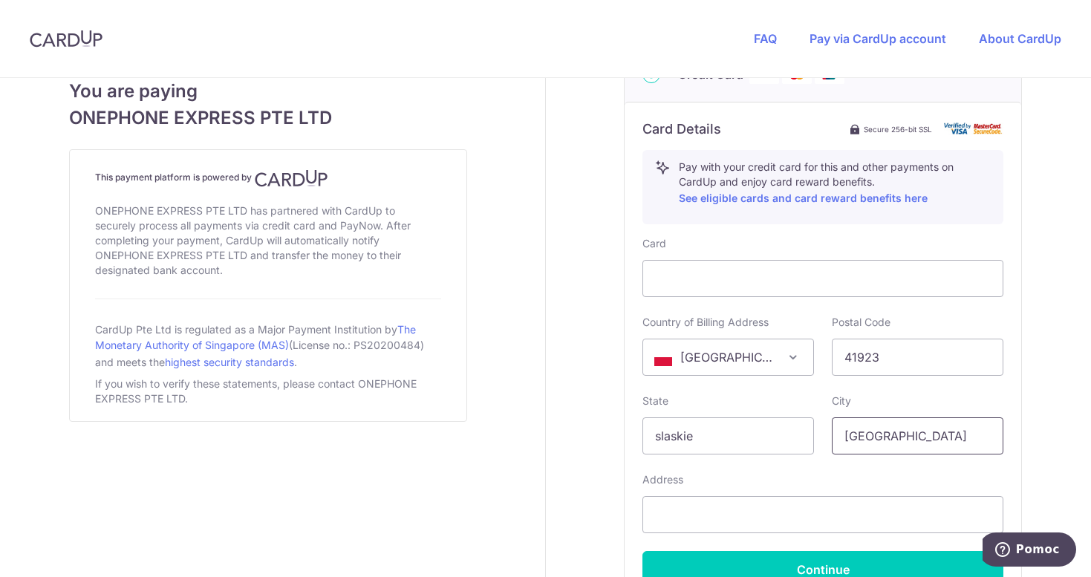
scroll to position [795, 0]
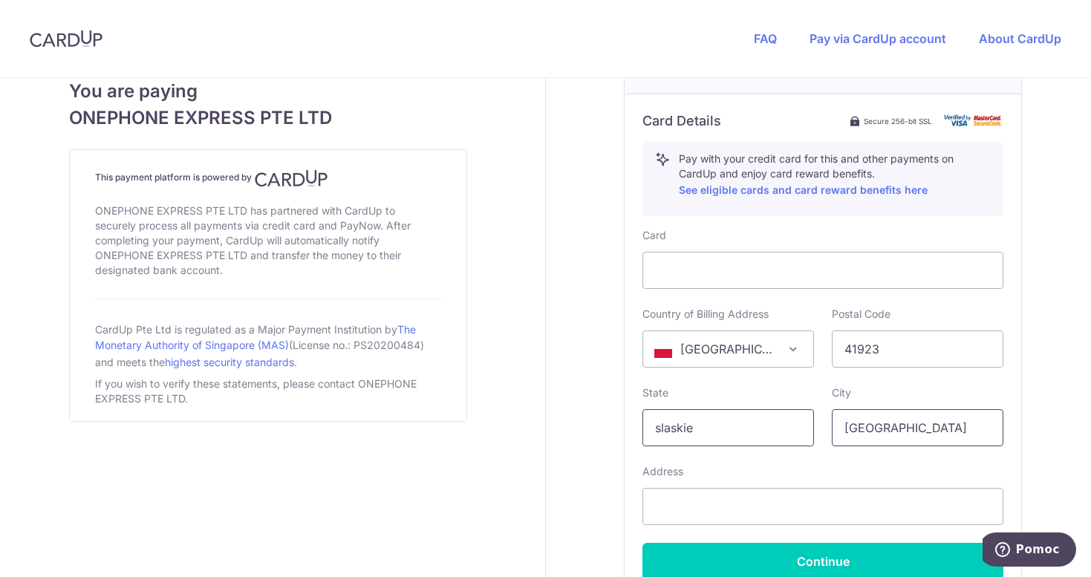
drag, startPoint x: 933, startPoint y: 432, endPoint x: 684, endPoint y: 421, distance: 249.1
click at [685, 421] on div "State slaskie City Singapore" at bounding box center [823, 416] width 379 height 61
type input "Bytom"
click at [915, 498] on input "text" at bounding box center [823, 506] width 361 height 37
type input "Energetyki 2c/7"
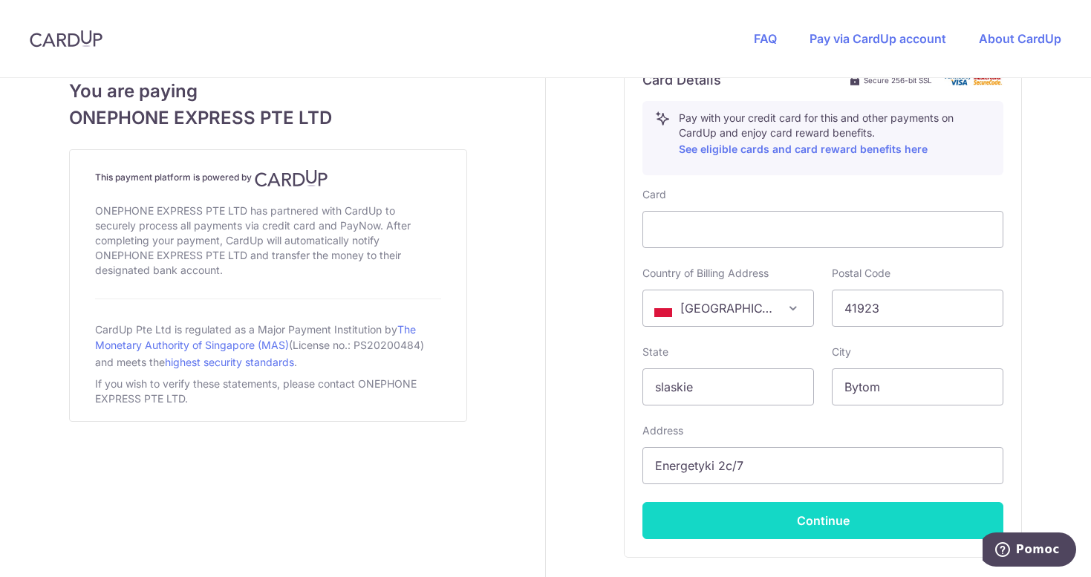
click at [738, 507] on button "Continue" at bounding box center [823, 520] width 361 height 37
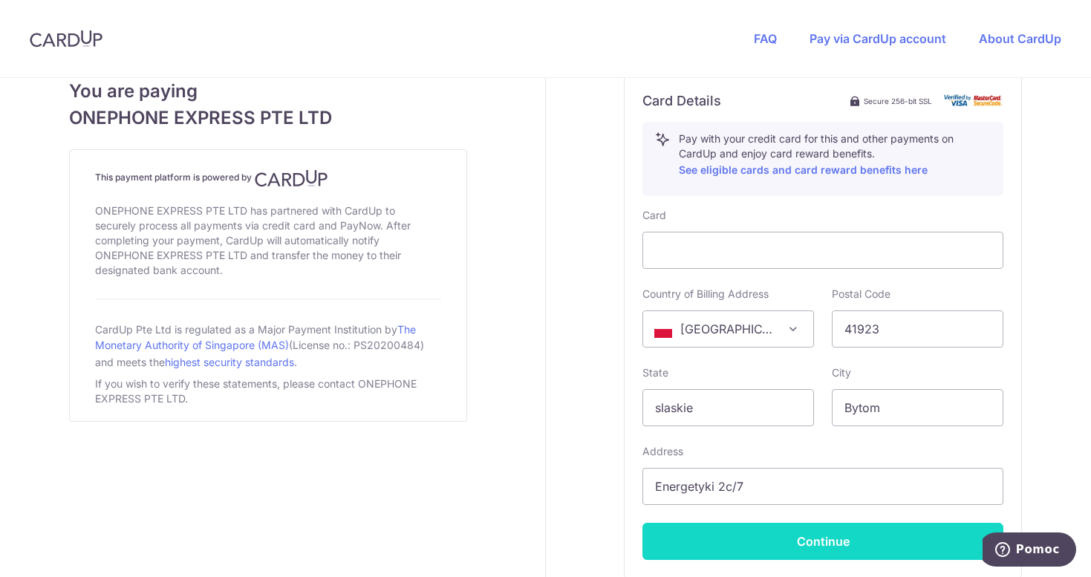
scroll to position [346, 0]
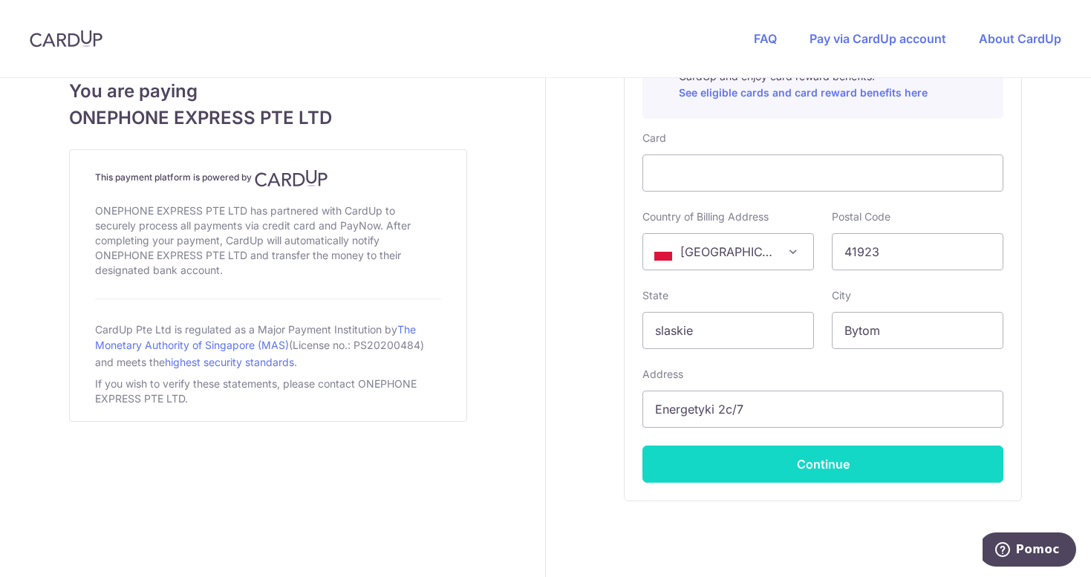
click at [744, 466] on button "Continue" at bounding box center [823, 464] width 361 height 37
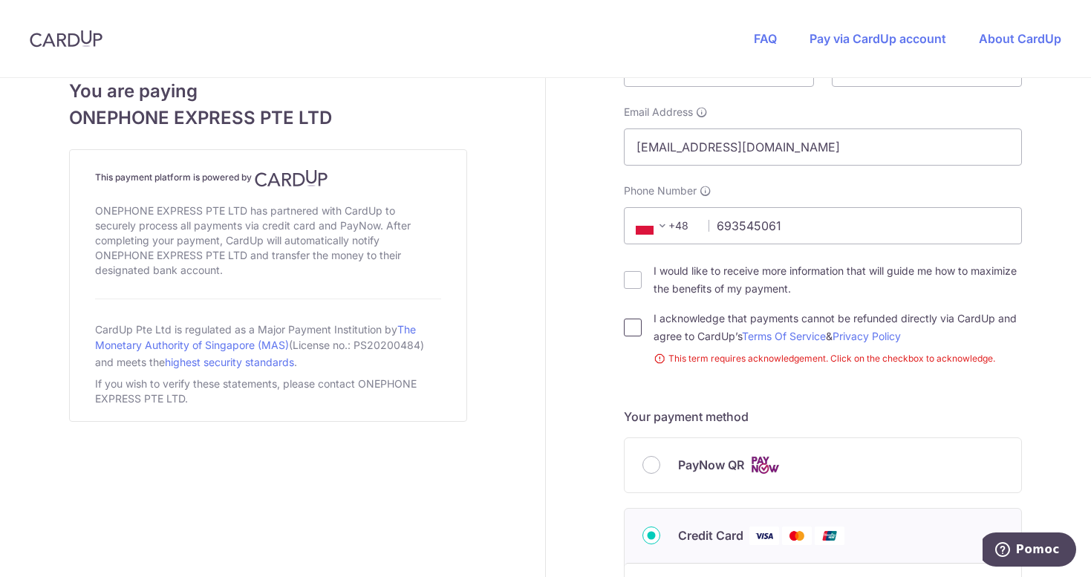
click at [629, 330] on input "I acknowledge that payments cannot be refunded directly via CardUp and agree to…" at bounding box center [633, 328] width 18 height 18
checkbox input "true"
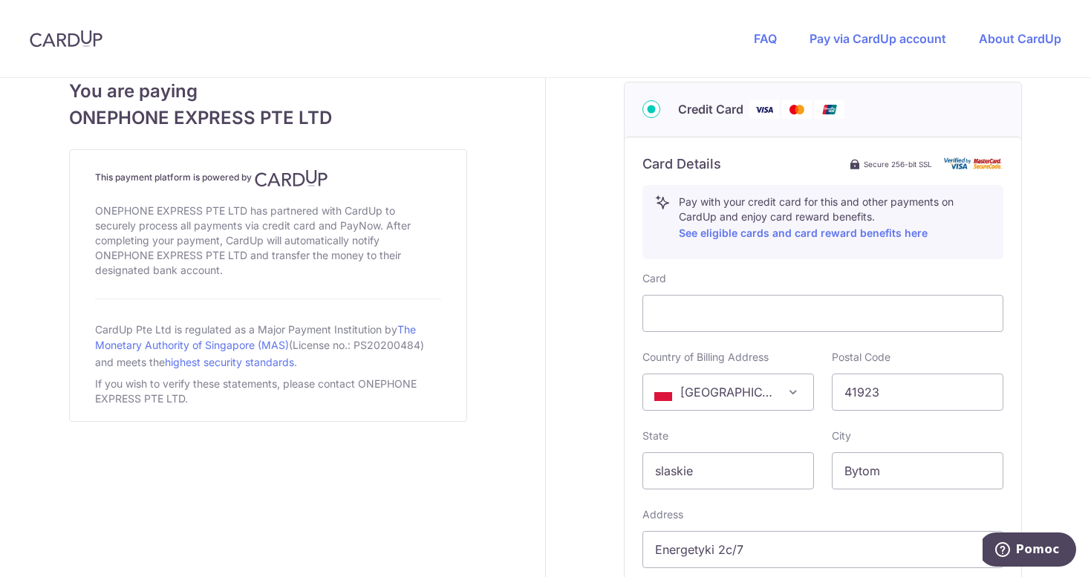
scroll to position [913, 0]
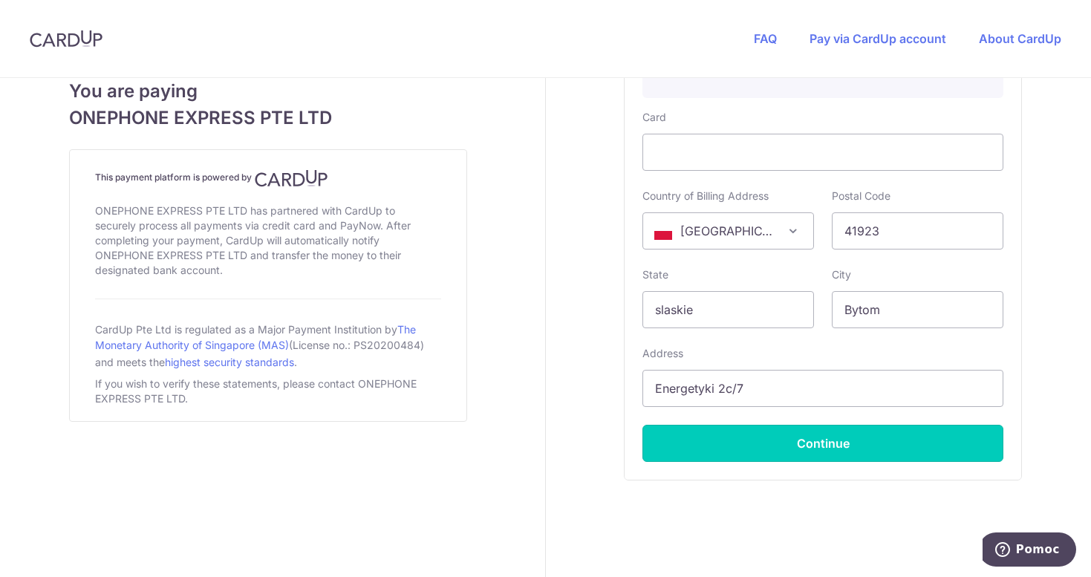
click at [774, 438] on button "Continue" at bounding box center [823, 443] width 361 height 37
type input "**** 8561"
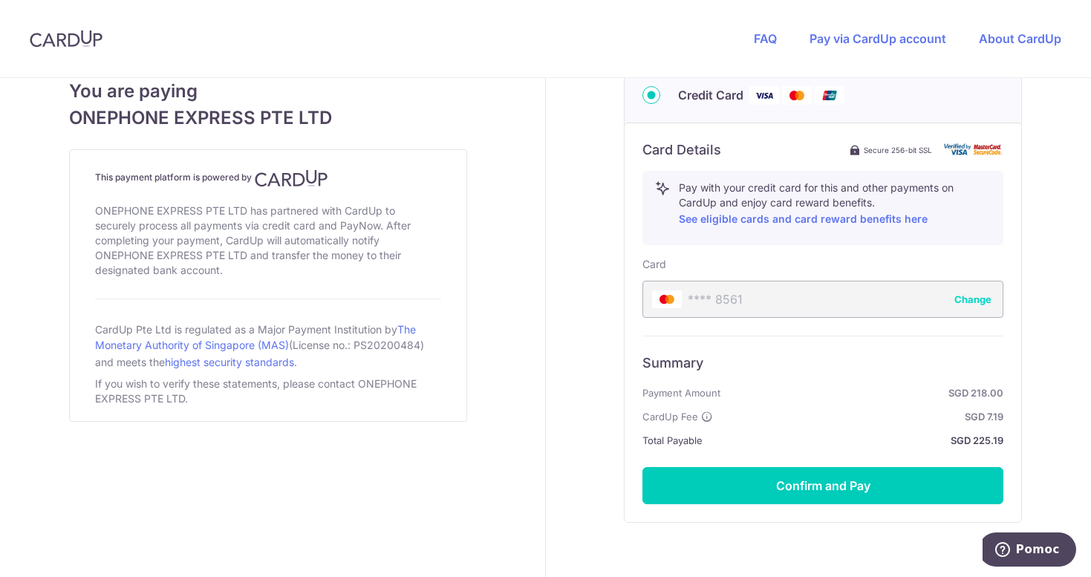
scroll to position [805, 0]
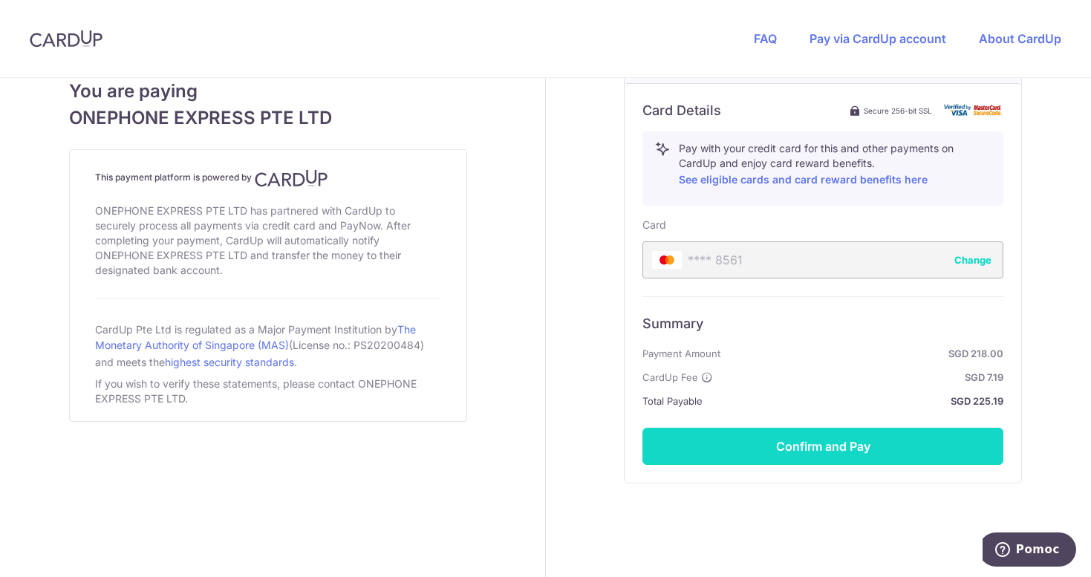
click at [774, 441] on button "Confirm and Pay" at bounding box center [823, 446] width 361 height 37
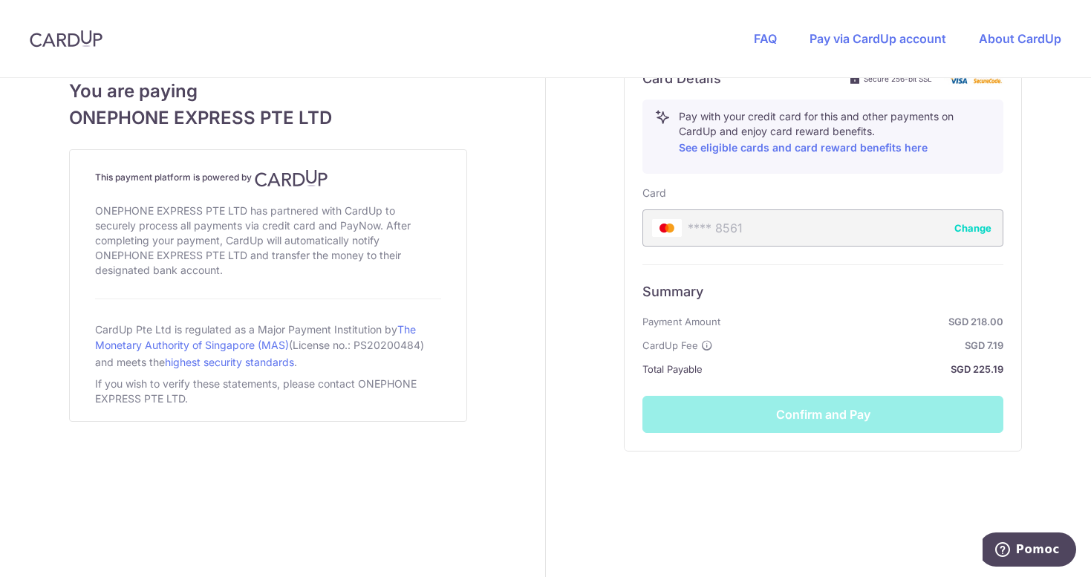
scroll to position [835, 0]
